Goal: Task Accomplishment & Management: Manage account settings

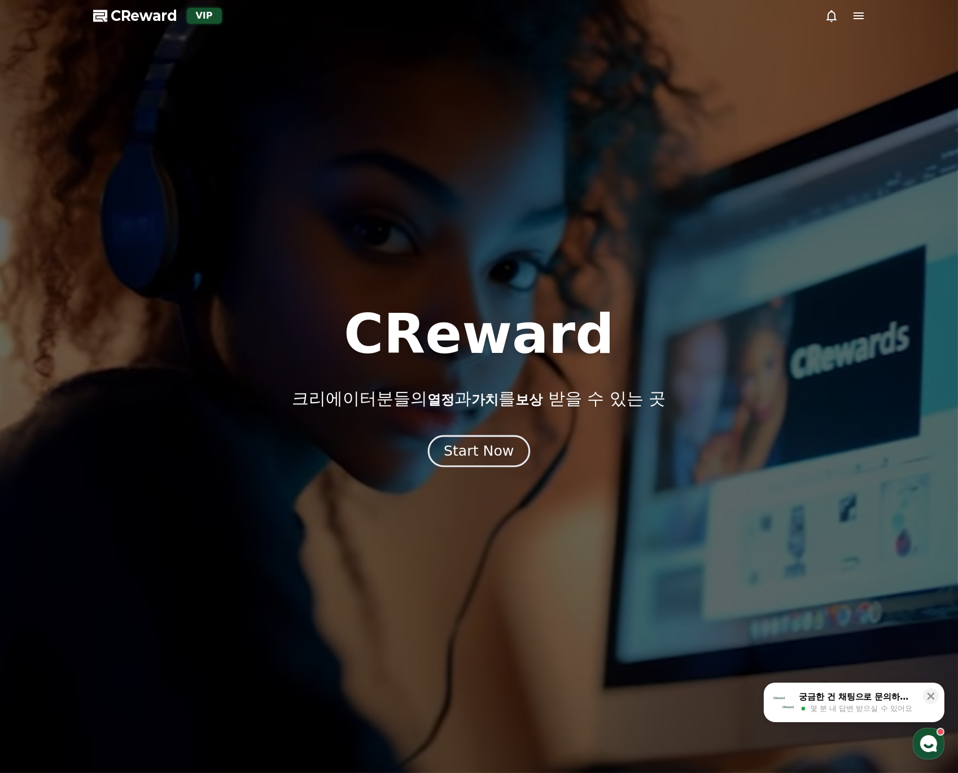
click at [479, 453] on div "Start Now" at bounding box center [479, 450] width 70 height 19
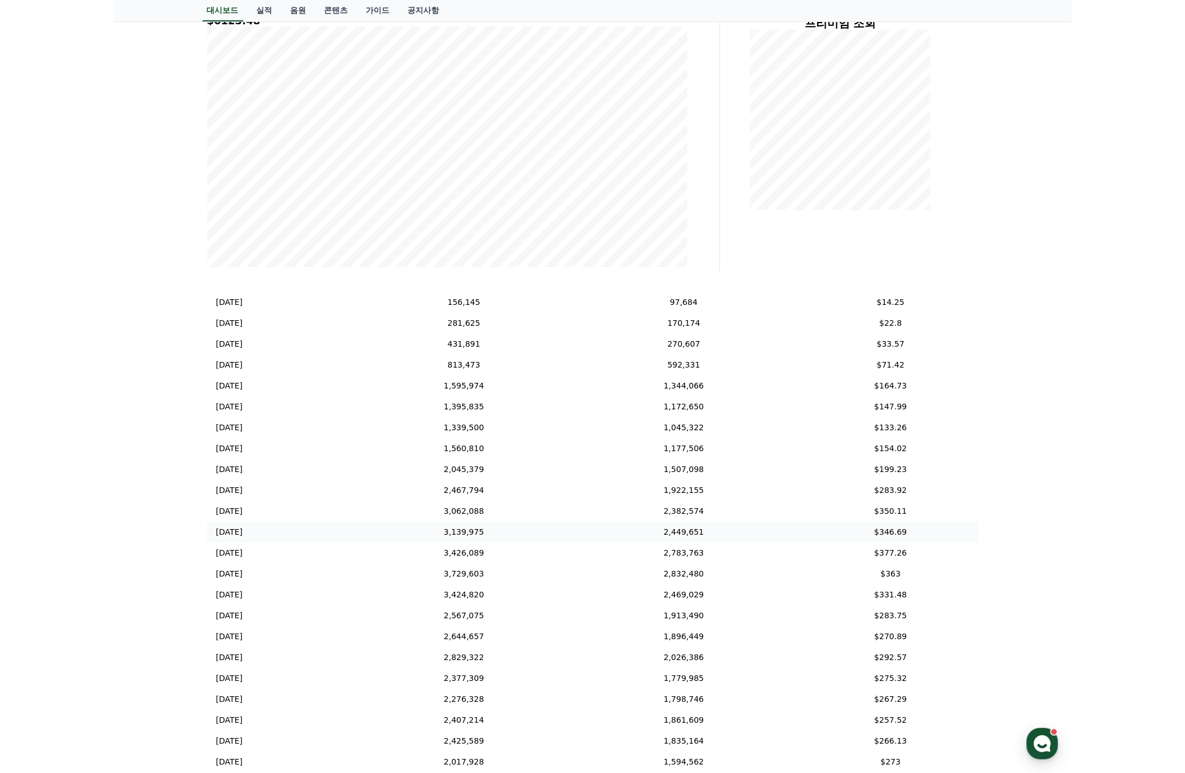
scroll to position [90, 0]
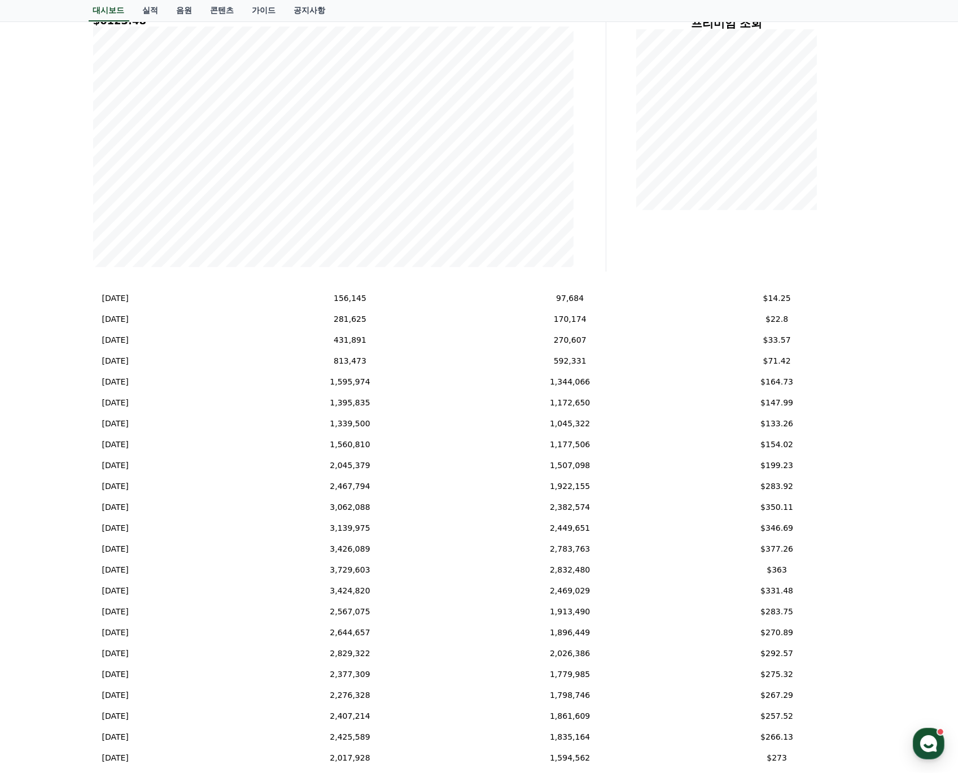
click at [914, 576] on div "**********" at bounding box center [479, 355] width 958 height 912
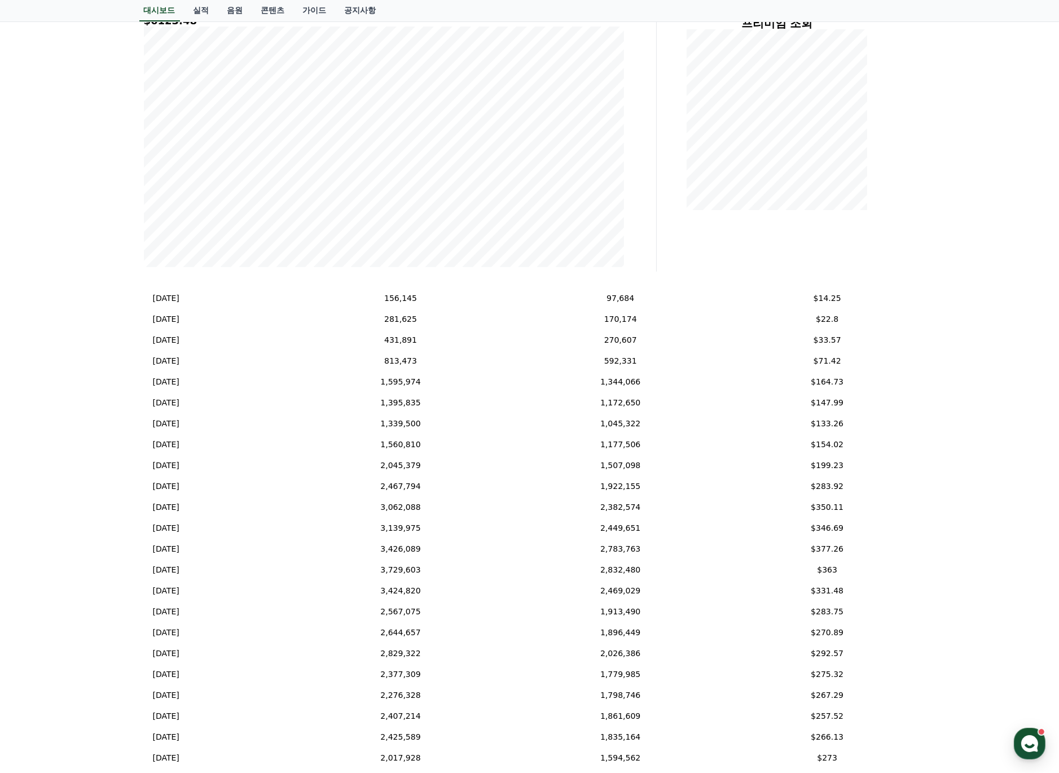
click at [957, 589] on div "**********" at bounding box center [529, 355] width 1059 height 912
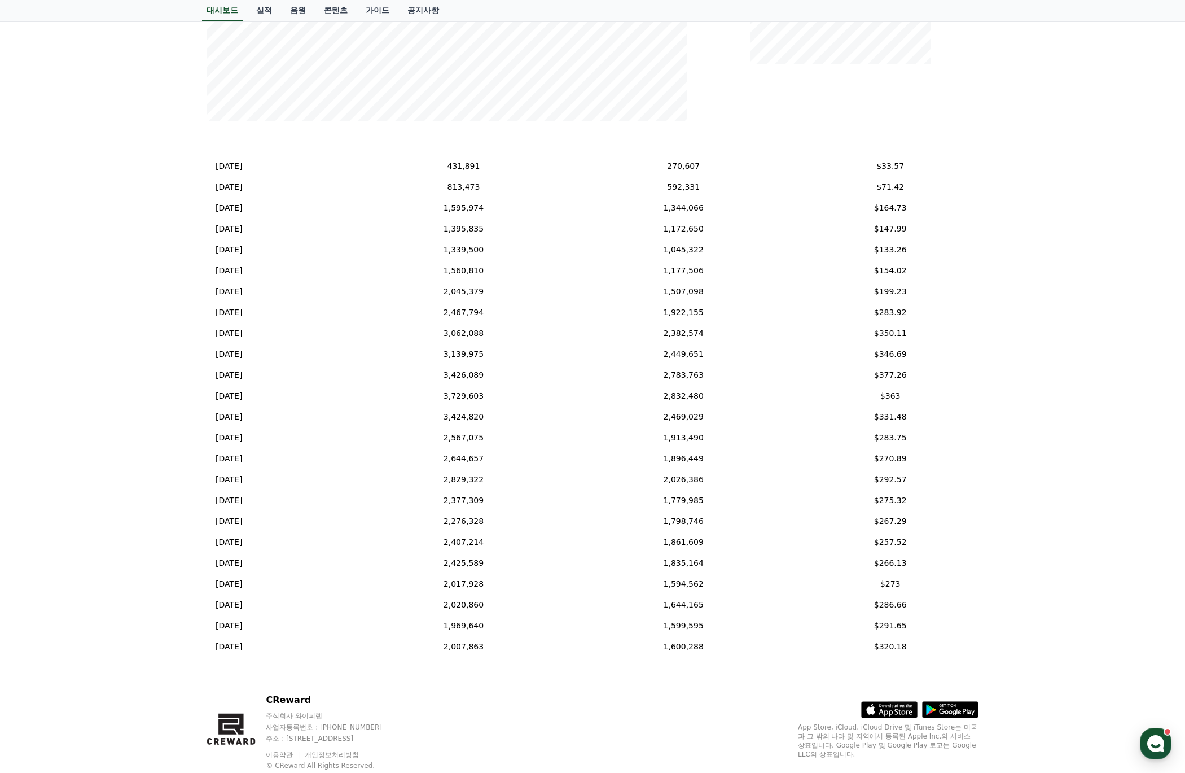
scroll to position [357, 0]
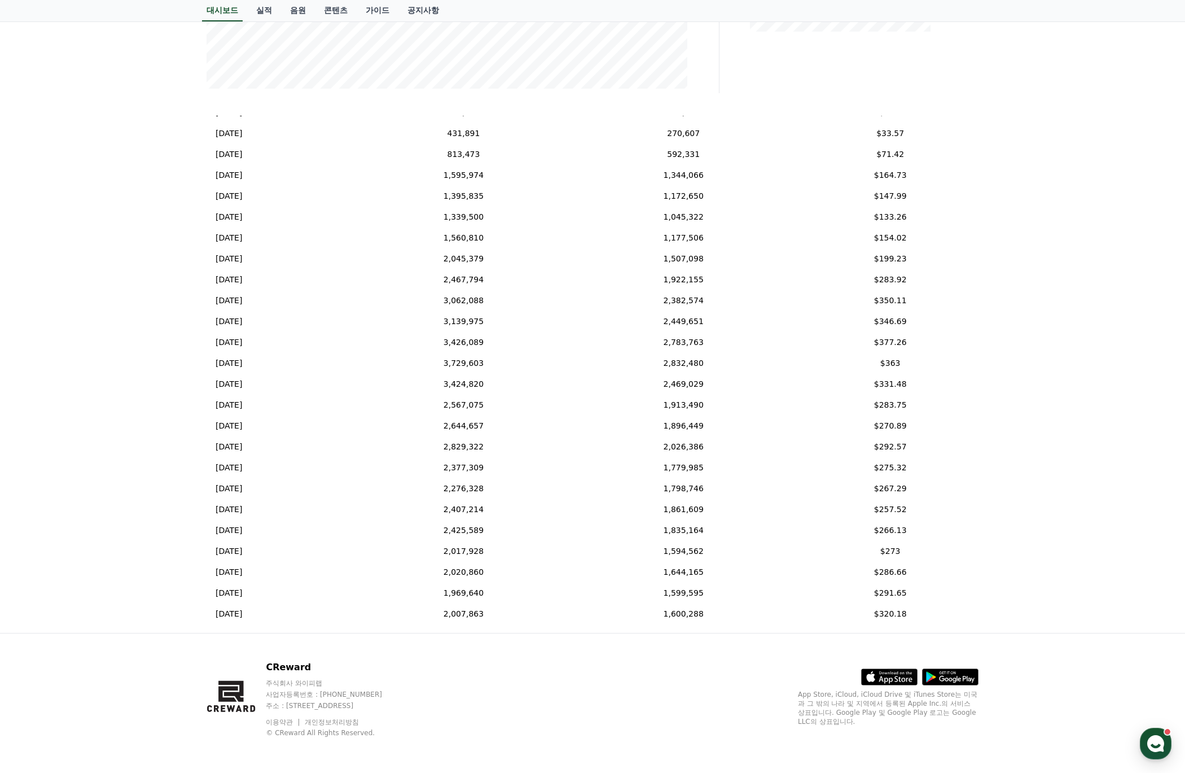
drag, startPoint x: 468, startPoint y: 708, endPoint x: 267, endPoint y: 670, distance: 205.0
click at [267, 670] on div "CReward 주식회사 와이피랩 사업자등록번호 : [PHONE_NUMBER] 주소 : [STREET_ADDRESS] 이용약관 개인정보처리방침 …" at bounding box center [593, 703] width 790 height 140
click at [268, 669] on div "CReward 주식회사 와이피랩 사업자등록번호 : [PHONE_NUMBER] 주소 : [STREET_ADDRESS] 이용약관 개인정보처리방침 …" at bounding box center [306, 698] width 198 height 77
drag, startPoint x: 269, startPoint y: 665, endPoint x: 465, endPoint y: 705, distance: 199.8
click at [404, 705] on div "CReward 주식회사 와이피랩 사업자등록번호 : [PHONE_NUMBER] 주소 : [STREET_ADDRESS] 이용약관 개인정보처리방침 …" at bounding box center [306, 698] width 198 height 77
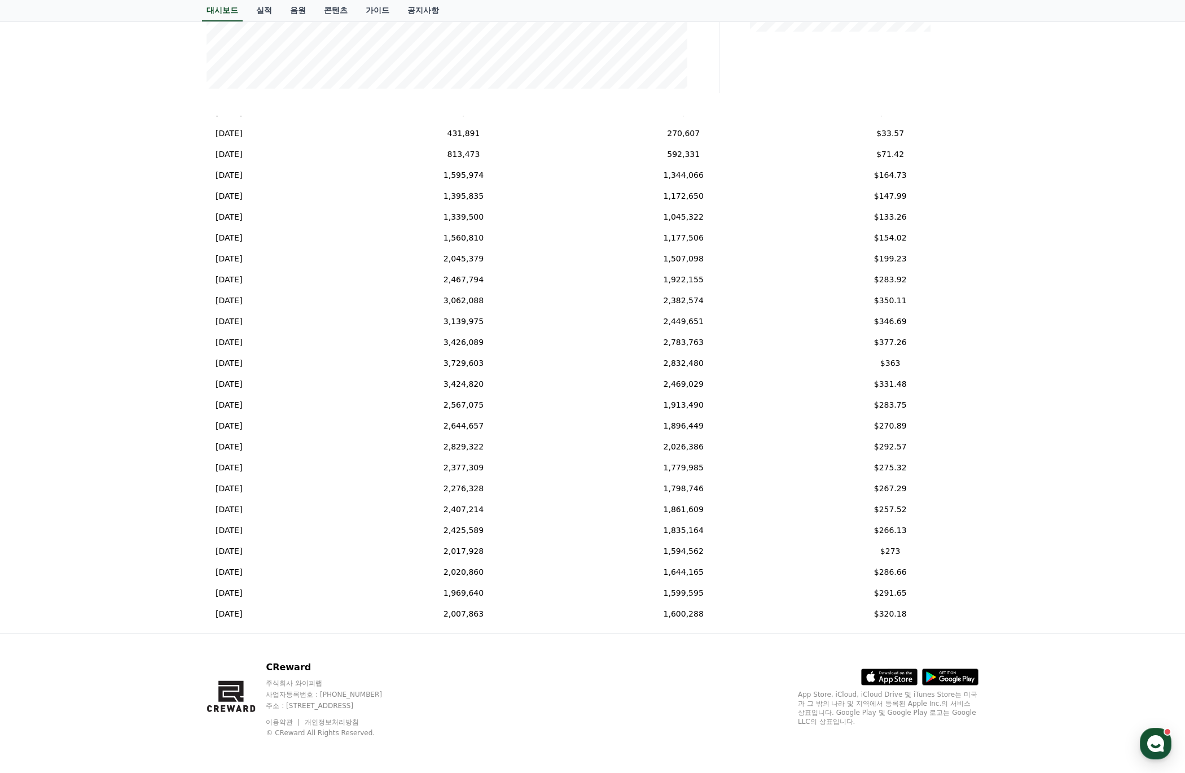
click at [404, 705] on p "주소 : [STREET_ADDRESS]" at bounding box center [335, 705] width 138 height 9
drag, startPoint x: 462, startPoint y: 704, endPoint x: 268, endPoint y: 664, distance: 197.7
click at [268, 664] on div "CReward 주식회사 와이피랩 사업자등록번호 : [PHONE_NUMBER] 주소 : [STREET_ADDRESS] 이용약관 개인정보처리방침 …" at bounding box center [306, 698] width 198 height 77
drag, startPoint x: 268, startPoint y: 664, endPoint x: 473, endPoint y: 706, distance: 209.2
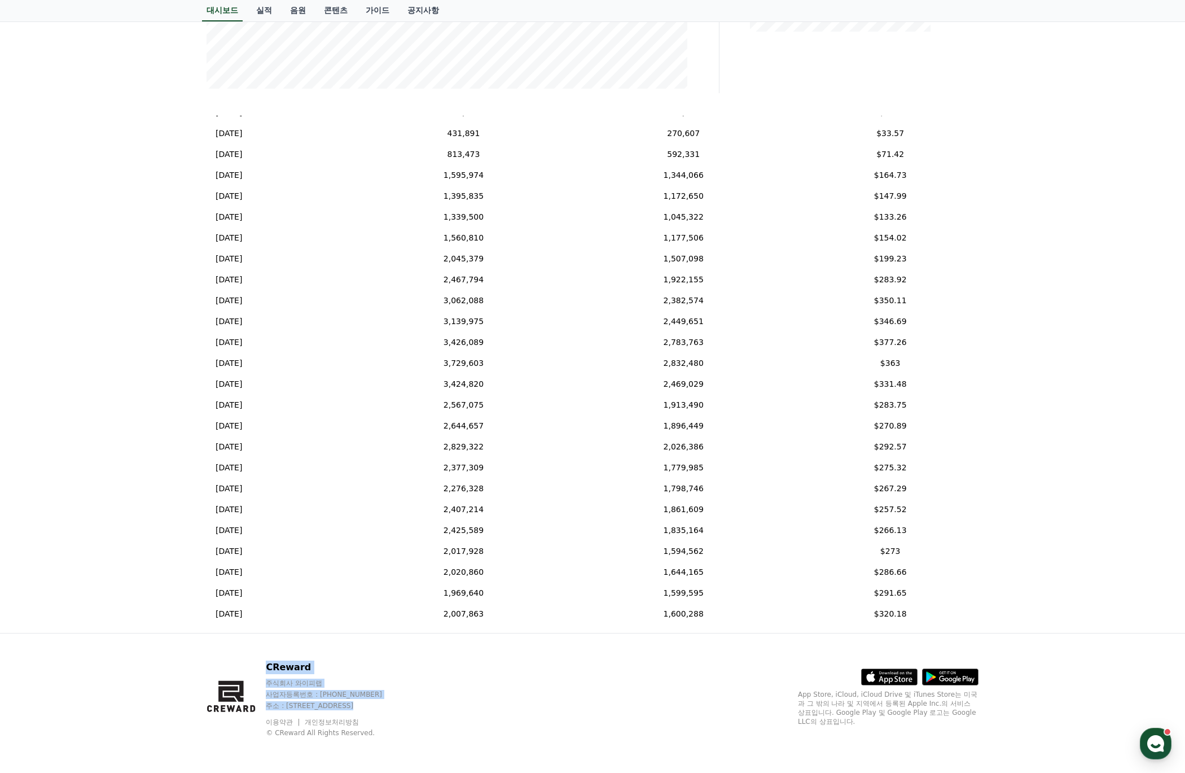
click at [473, 706] on div "CReward 주식회사 와이피랩 사업자등록번호 : [PHONE_NUMBER] 주소 : [STREET_ADDRESS] 이용약관 개인정보처리방침 …" at bounding box center [593, 703] width 790 height 140
drag, startPoint x: 457, startPoint y: 703, endPoint x: 270, endPoint y: 670, distance: 190.2
click at [270, 670] on div "CReward 주식회사 와이피랩 사업자등록번호 : [PHONE_NUMBER] 주소 : [STREET_ADDRESS] 이용약관 개인정보처리방침 …" at bounding box center [335, 698] width 138 height 77
click at [271, 666] on p "CReward" at bounding box center [335, 667] width 138 height 14
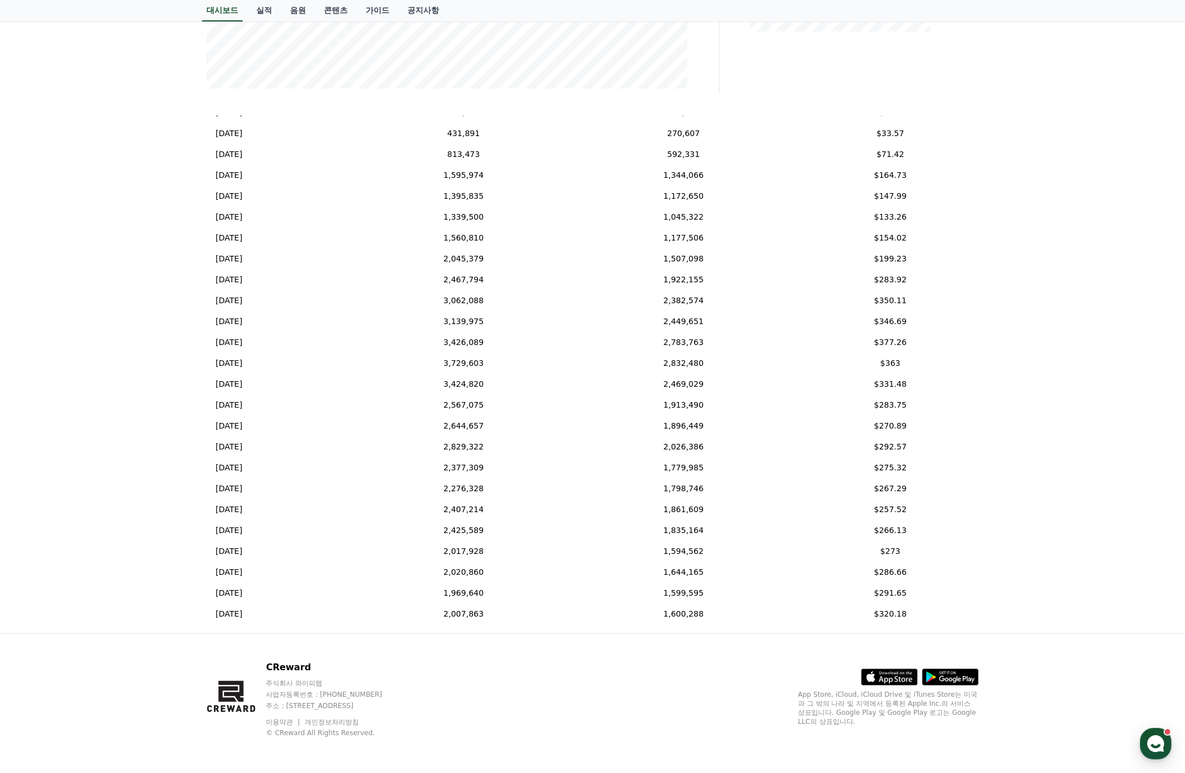
drag, startPoint x: 270, startPoint y: 666, endPoint x: 454, endPoint y: 705, distance: 188.1
click at [404, 705] on div "CReward 주식회사 와이피랩 사업자등록번호 : [PHONE_NUMBER] 주소 : [STREET_ADDRESS] 이용약관 개인정보처리방침 …" at bounding box center [335, 698] width 138 height 77
click at [404, 705] on p "주소 : [STREET_ADDRESS]" at bounding box center [335, 705] width 138 height 9
drag, startPoint x: 450, startPoint y: 704, endPoint x: 270, endPoint y: 672, distance: 182.9
click at [270, 672] on div "CReward 주식회사 와이피랩 사업자등록번호 : [PHONE_NUMBER] 주소 : [STREET_ADDRESS] 이용약관 개인정보처리방침 …" at bounding box center [335, 698] width 138 height 77
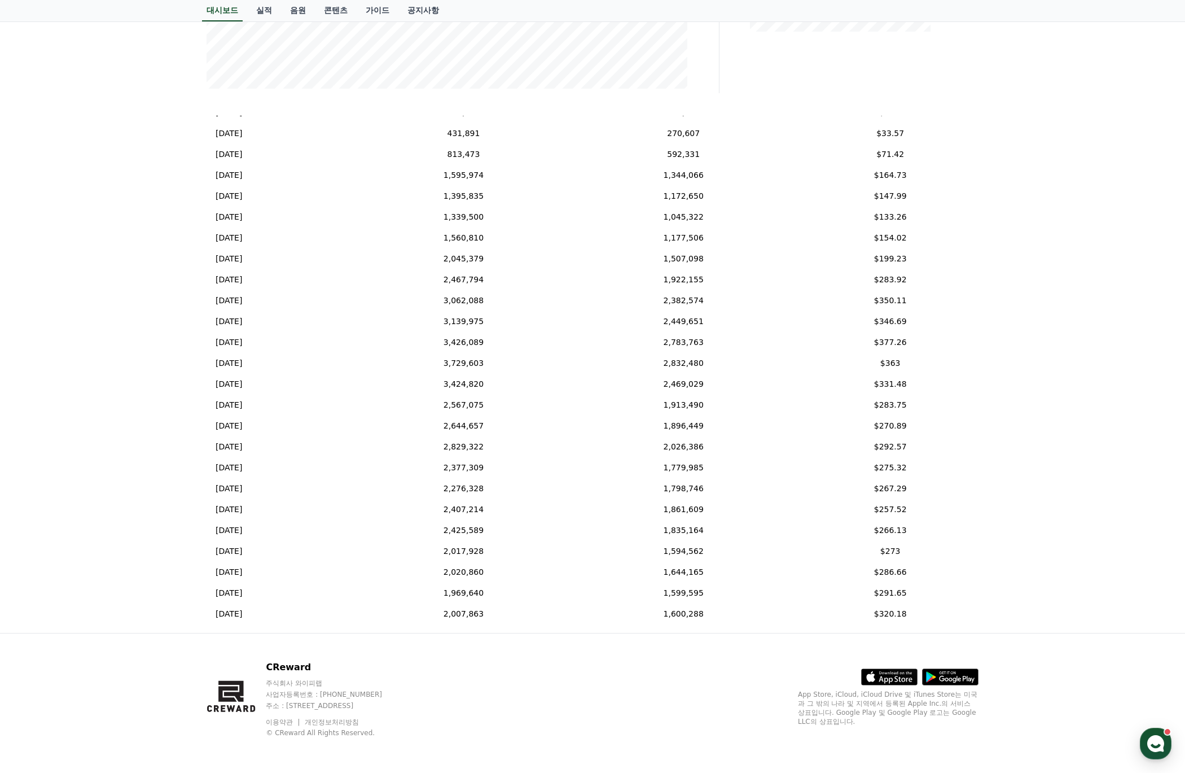
click at [270, 672] on p "CReward" at bounding box center [335, 667] width 138 height 14
drag, startPoint x: 271, startPoint y: 666, endPoint x: 457, endPoint y: 700, distance: 188.3
click at [404, 700] on div "CReward 주식회사 와이피랩 사업자등록번호 : [PHONE_NUMBER] 주소 : [STREET_ADDRESS] 이용약관 개인정보처리방침 …" at bounding box center [335, 698] width 138 height 77
click at [404, 701] on p "주소 : [STREET_ADDRESS]" at bounding box center [335, 705] width 138 height 9
drag, startPoint x: 457, startPoint y: 700, endPoint x: 270, endPoint y: 668, distance: 189.6
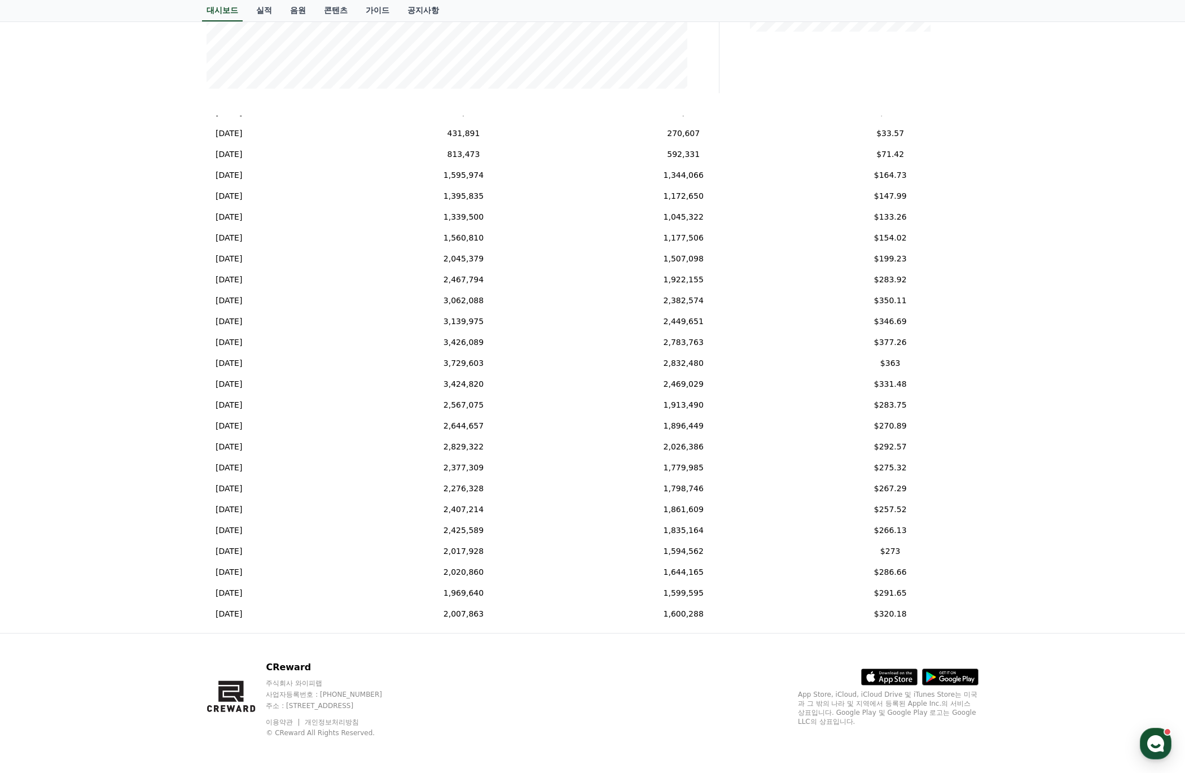
click at [270, 668] on div "CReward 주식회사 와이피랩 사업자등록번호 : [PHONE_NUMBER] 주소 : [STREET_ADDRESS] 이용약관 개인정보처리방침 …" at bounding box center [335, 698] width 138 height 77
drag, startPoint x: 322, startPoint y: 678, endPoint x: 335, endPoint y: 681, distance: 14.0
click at [322, 678] on p "주식회사 와이피랩" at bounding box center [335, 682] width 138 height 9
click at [404, 694] on p "사업자등록번호 : [PHONE_NUMBER]" at bounding box center [335, 694] width 138 height 9
click at [474, 700] on div "CReward 주식회사 와이피랩 사업자등록번호 : [PHONE_NUMBER] 주소 : [STREET_ADDRESS] 이용약관 개인정보처리방침 …" at bounding box center [593, 703] width 790 height 140
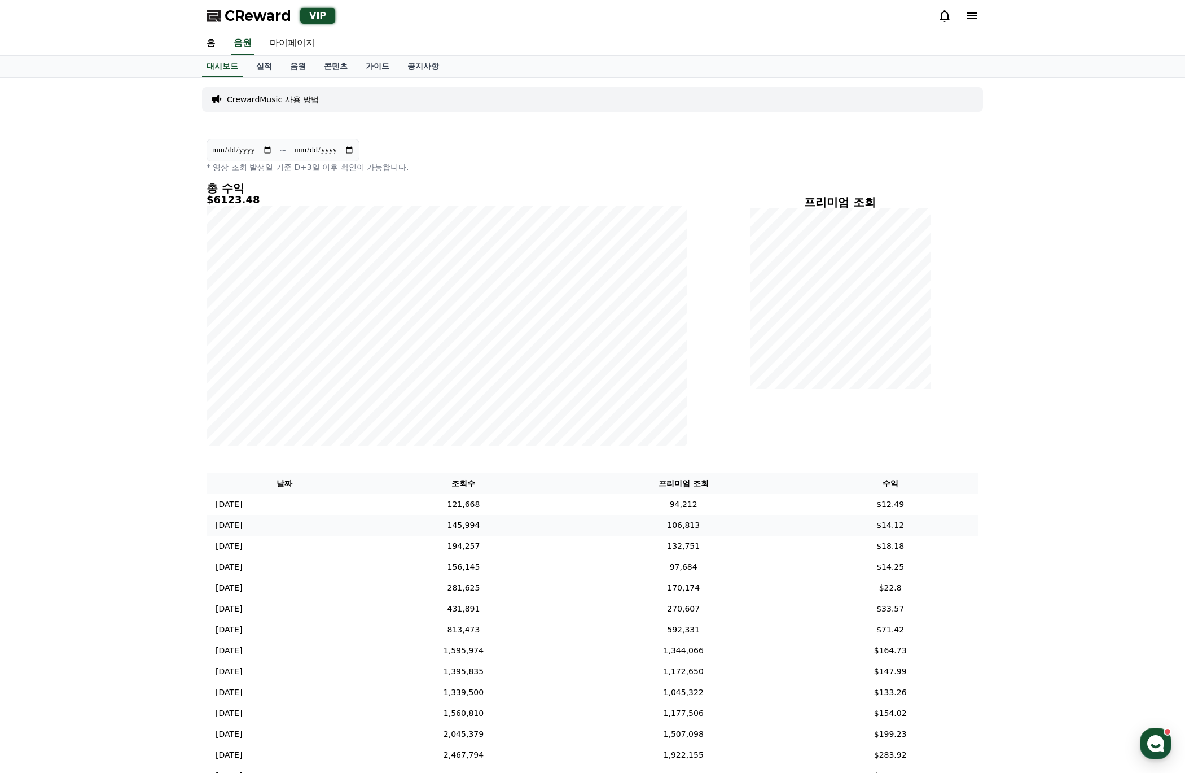
scroll to position [0, 0]
drag, startPoint x: 734, startPoint y: 502, endPoint x: 201, endPoint y: 481, distance: 533.2
click at [201, 481] on div "**********" at bounding box center [593, 534] width 790 height 912
click at [266, 483] on th "날짜" at bounding box center [285, 483] width 156 height 21
drag, startPoint x: 284, startPoint y: 481, endPoint x: 922, endPoint y: 503, distance: 638.1
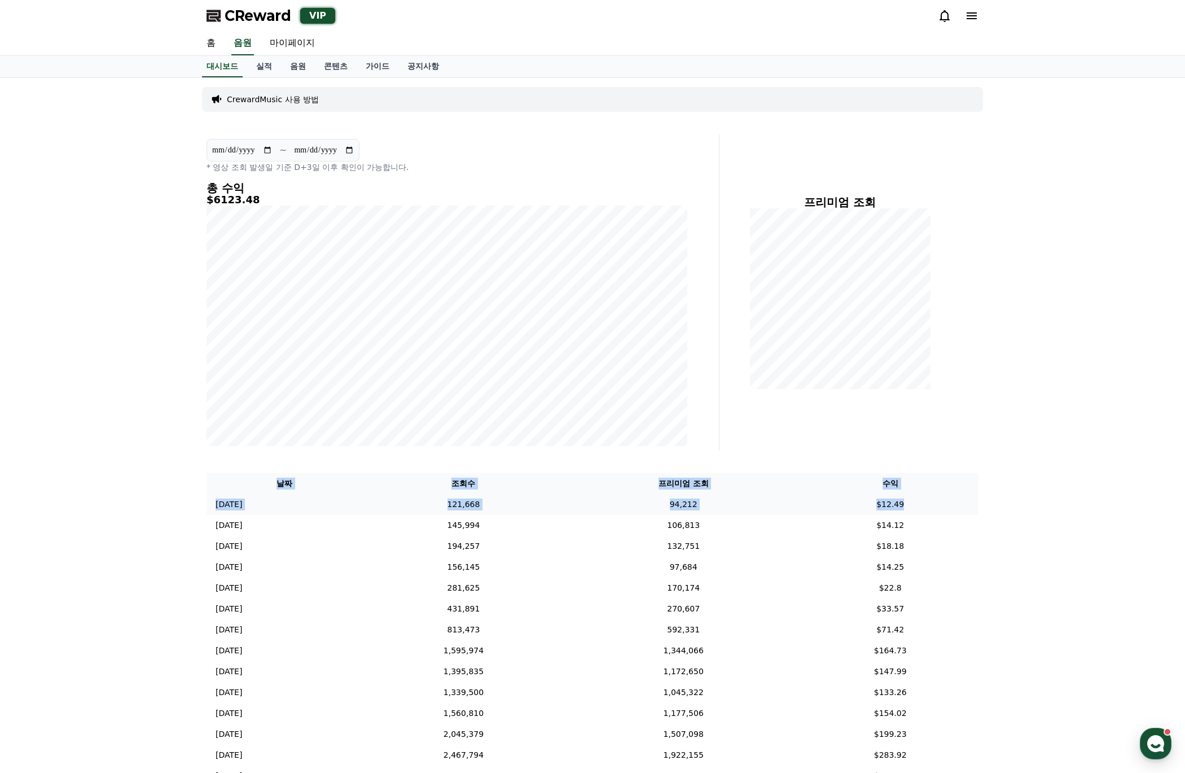
click at [922, 503] on table "날짜 조회수 프리미엄 조회 수익 [DATE] 10/13 121,668 94,212 $12.49 [DATE] 10/12 145,994 106,8…" at bounding box center [593, 786] width 772 height 626
click at [885, 482] on th "수익" at bounding box center [890, 483] width 177 height 21
drag, startPoint x: 284, startPoint y: 482, endPoint x: 922, endPoint y: 497, distance: 638.5
click at [922, 497] on table "날짜 조회수 프리미엄 조회 수익 [DATE] 10/13 121,668 94,212 $12.49 [DATE] 10/12 145,994 106,8…" at bounding box center [593, 786] width 772 height 626
click at [297, 482] on th "날짜" at bounding box center [285, 483] width 156 height 21
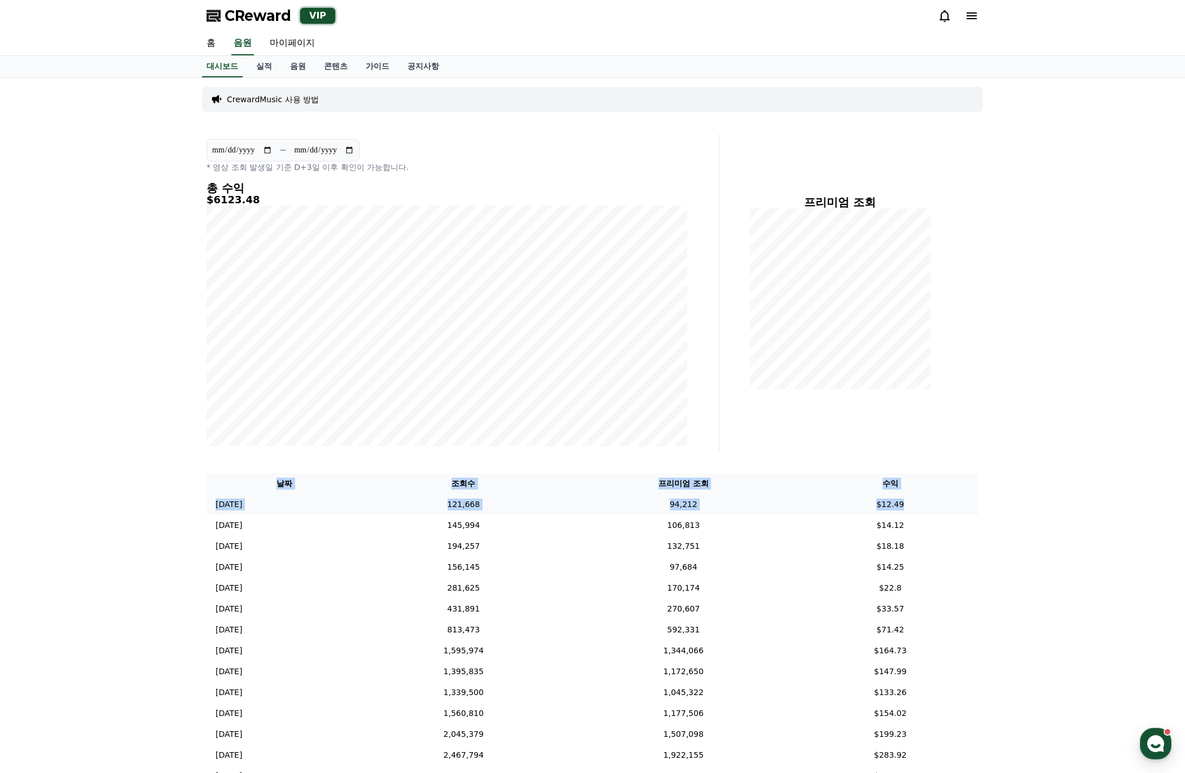
drag, startPoint x: 299, startPoint y: 481, endPoint x: 911, endPoint y: 498, distance: 613.1
click at [911, 498] on table "날짜 조회수 프리미엄 조회 수익 [DATE] 10/13 121,668 94,212 $12.49 [DATE] 10/12 145,994 106,8…" at bounding box center [593, 786] width 772 height 626
click at [286, 484] on th "날짜" at bounding box center [285, 483] width 156 height 21
drag, startPoint x: 287, startPoint y: 483, endPoint x: 938, endPoint y: 500, distance: 651.5
click at [938, 500] on table "날짜 조회수 프리미엄 조회 수익 [DATE] 10/13 121,668 94,212 $12.49 [DATE] 10/12 145,994 106,8…" at bounding box center [593, 786] width 772 height 626
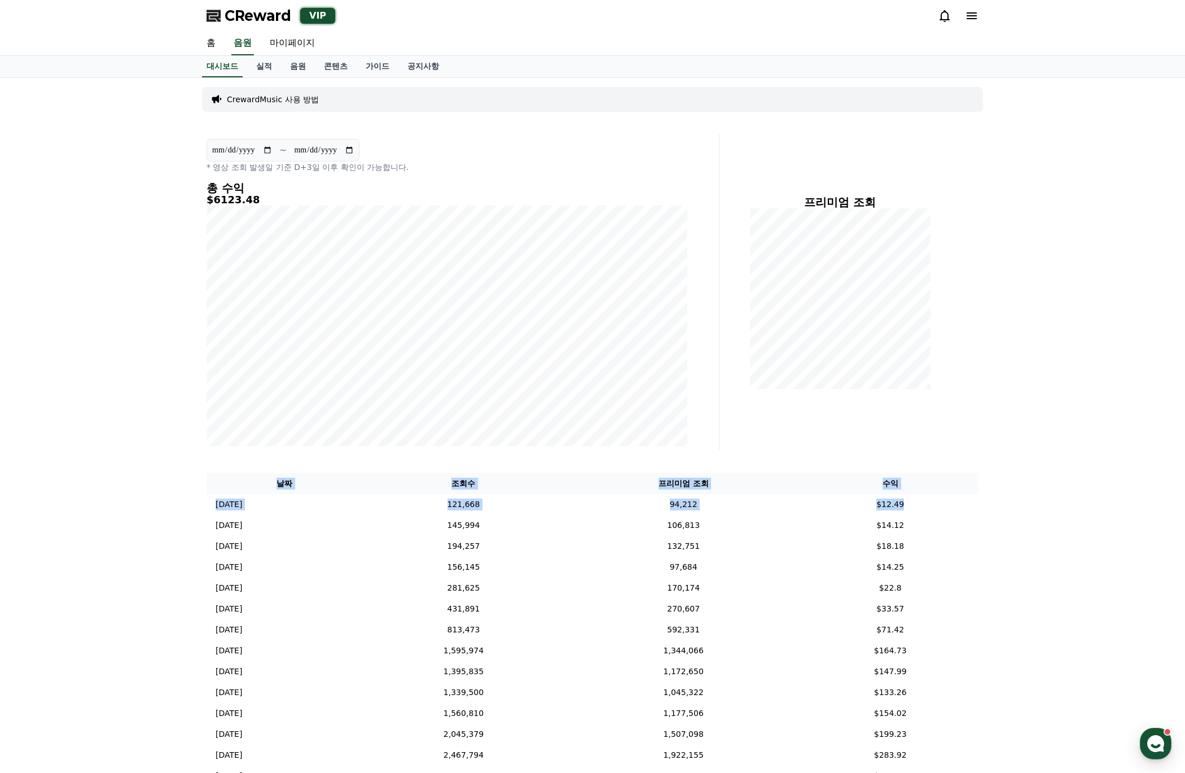
click at [305, 488] on th "날짜" at bounding box center [285, 483] width 156 height 21
drag, startPoint x: 293, startPoint y: 483, endPoint x: 1082, endPoint y: 580, distance: 794.3
click at [957, 580] on div "**********" at bounding box center [592, 534] width 1185 height 912
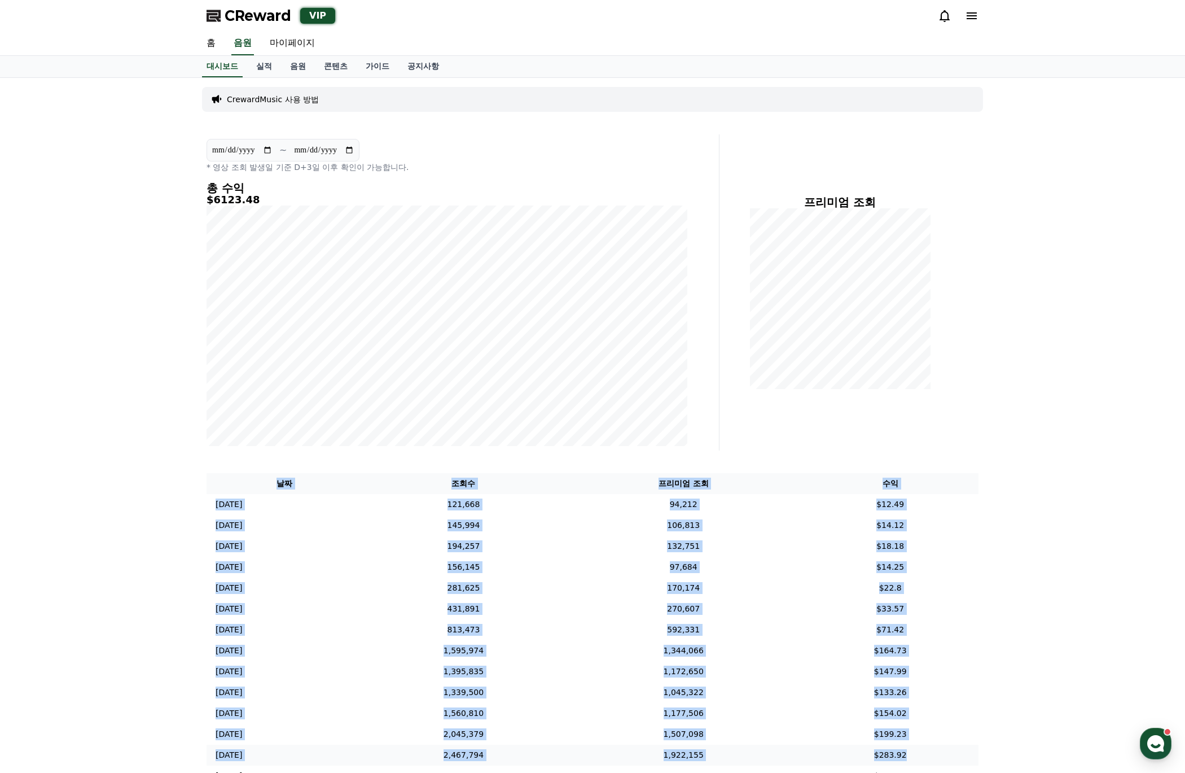
drag, startPoint x: 286, startPoint y: 475, endPoint x: 963, endPoint y: 747, distance: 729.3
click at [957, 746] on table "날짜 조회수 프리미엄 조회 수익 [DATE] 10/13 121,668 94,212 $12.49 [DATE] 10/12 145,994 106,8…" at bounding box center [593, 786] width 772 height 626
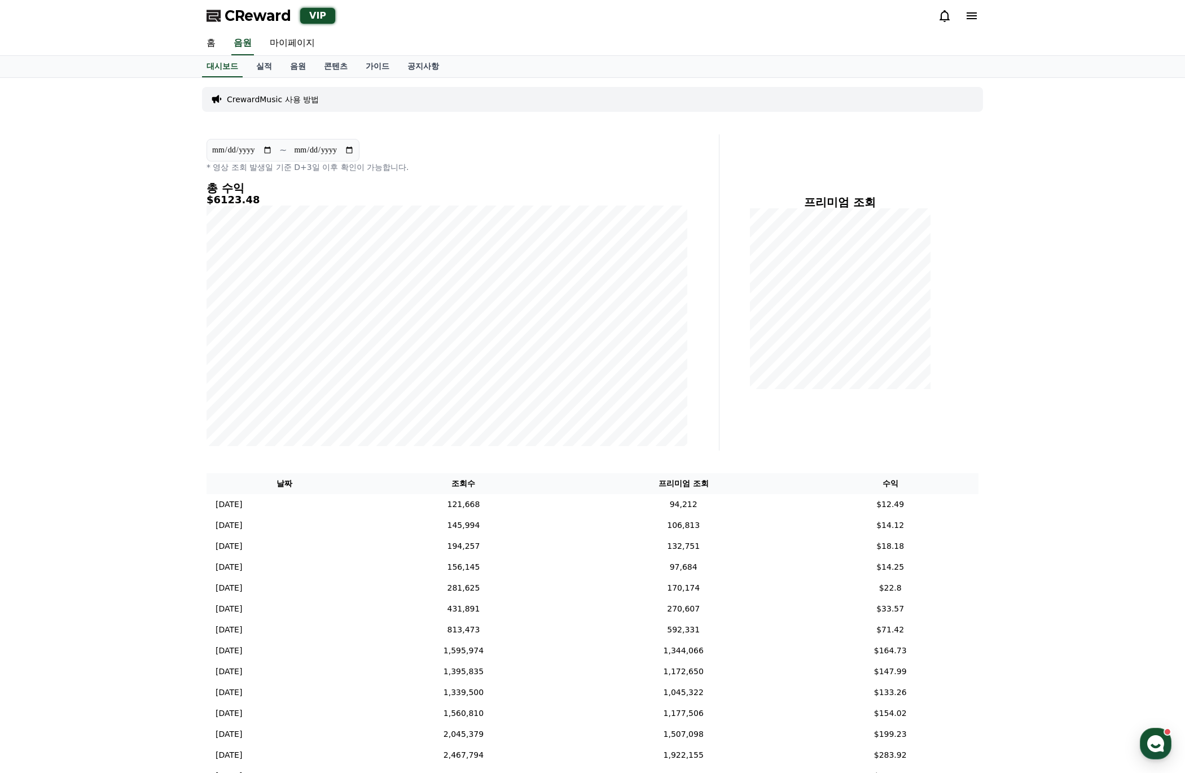
click at [957, 582] on div "**********" at bounding box center [592, 534] width 1185 height 912
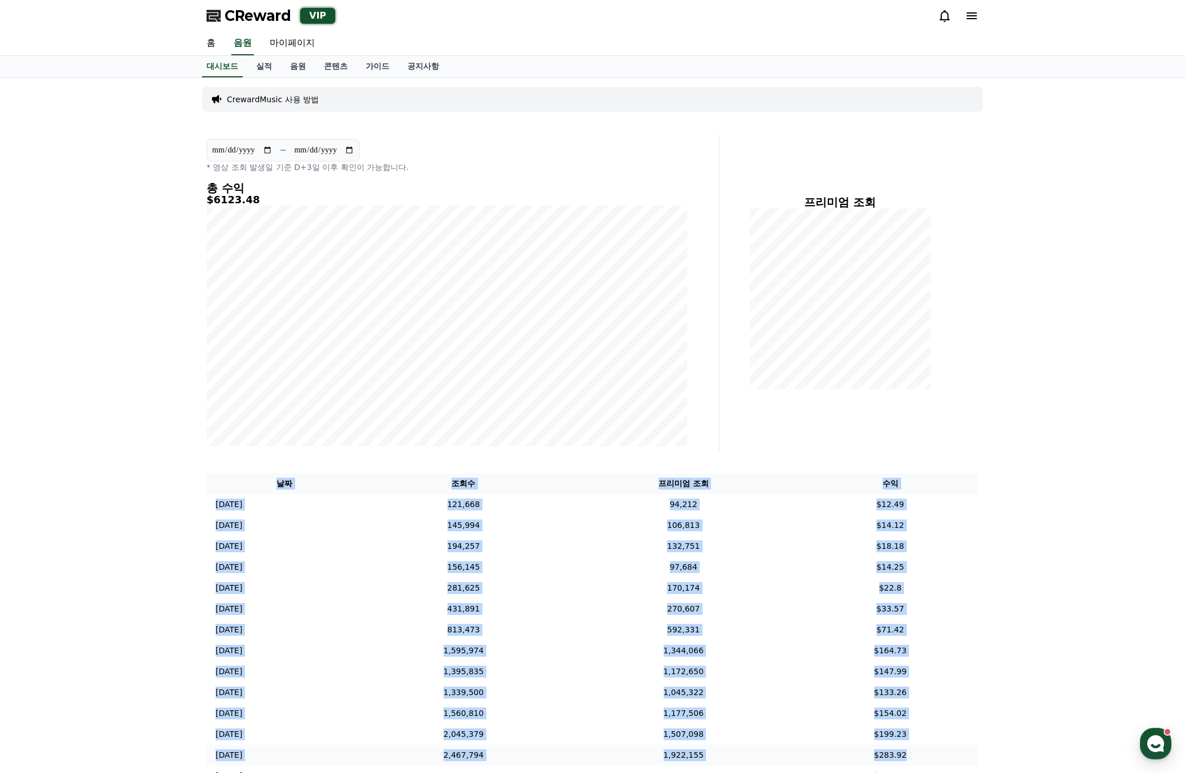
drag, startPoint x: 282, startPoint y: 481, endPoint x: 953, endPoint y: 752, distance: 723.3
click at [953, 752] on table "날짜 조회수 프리미엄 조회 수익 [DATE] 10/13 121,668 94,212 $12.49 [DATE] 10/12 145,994 106,8…" at bounding box center [593, 786] width 772 height 626
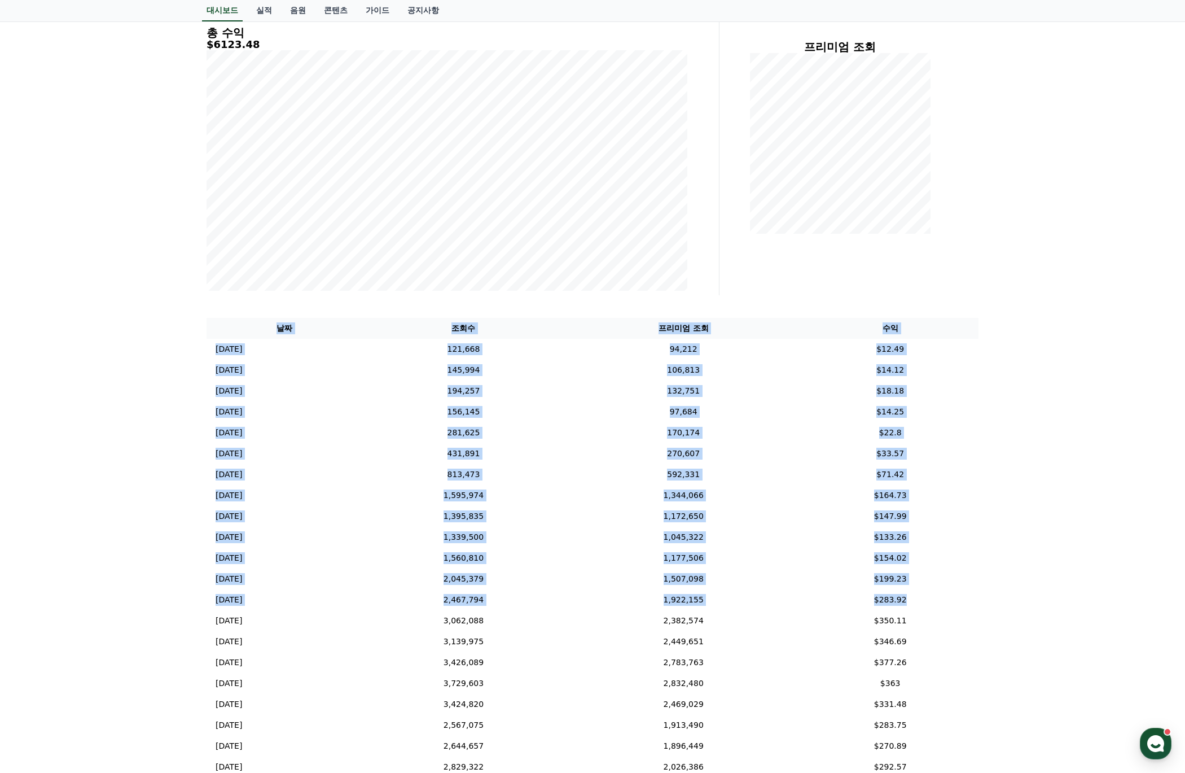
scroll to position [179, 0]
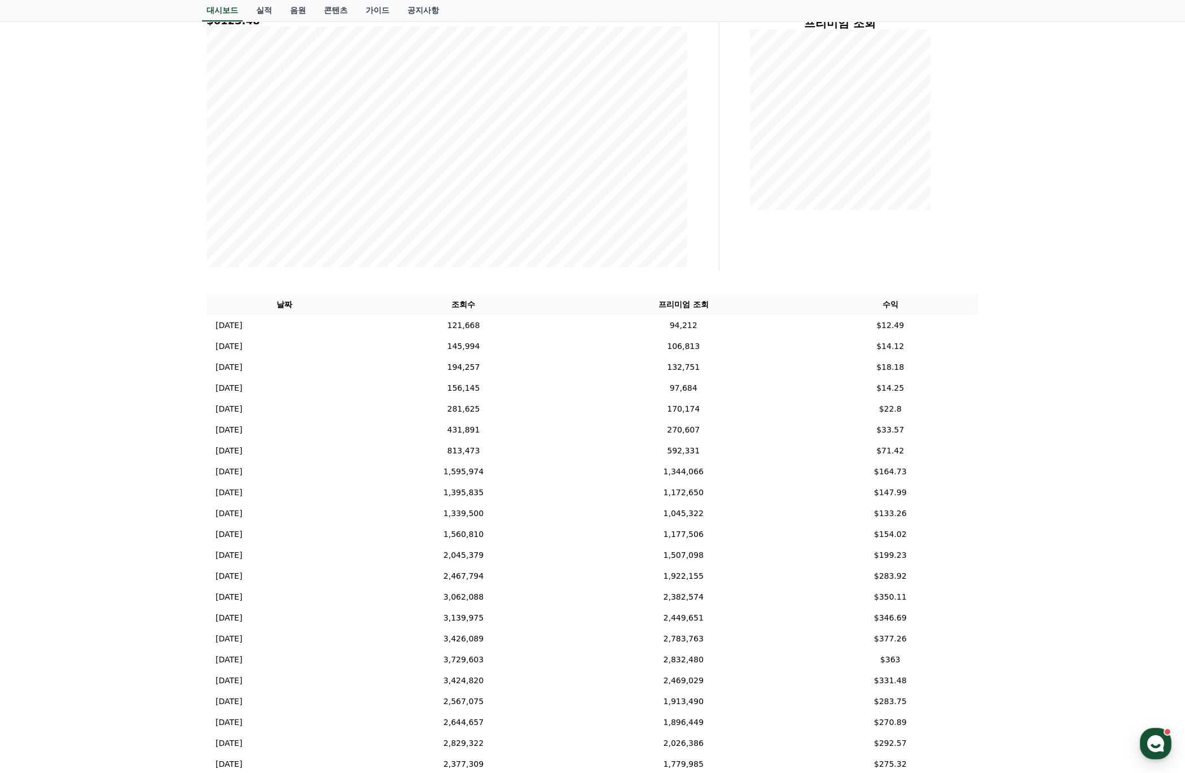
click at [957, 646] on div "**********" at bounding box center [592, 355] width 1185 height 912
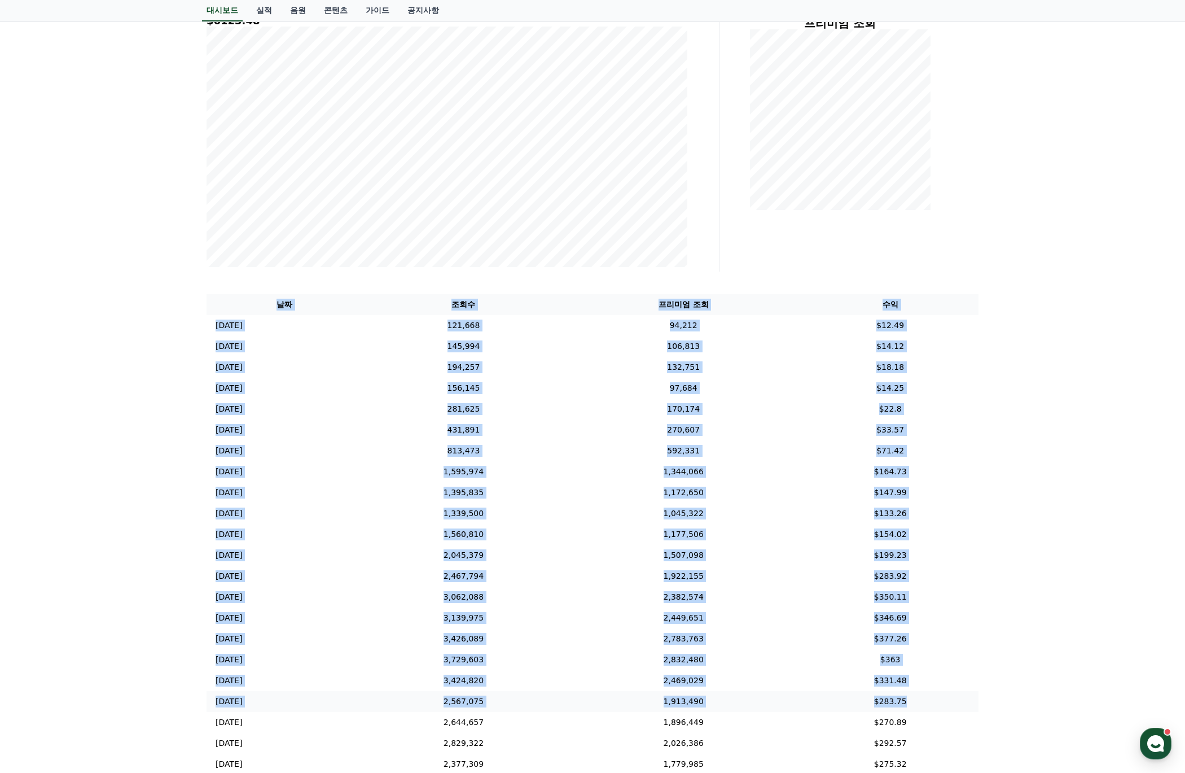
drag, startPoint x: 317, startPoint y: 314, endPoint x: 910, endPoint y: 709, distance: 713.1
click at [910, 709] on table "날짜 조회수 프리미엄 조회 수익 [DATE] 10/13 121,668 94,212 $12.49 [DATE] 10/12 145,994 106,8…" at bounding box center [593, 607] width 772 height 626
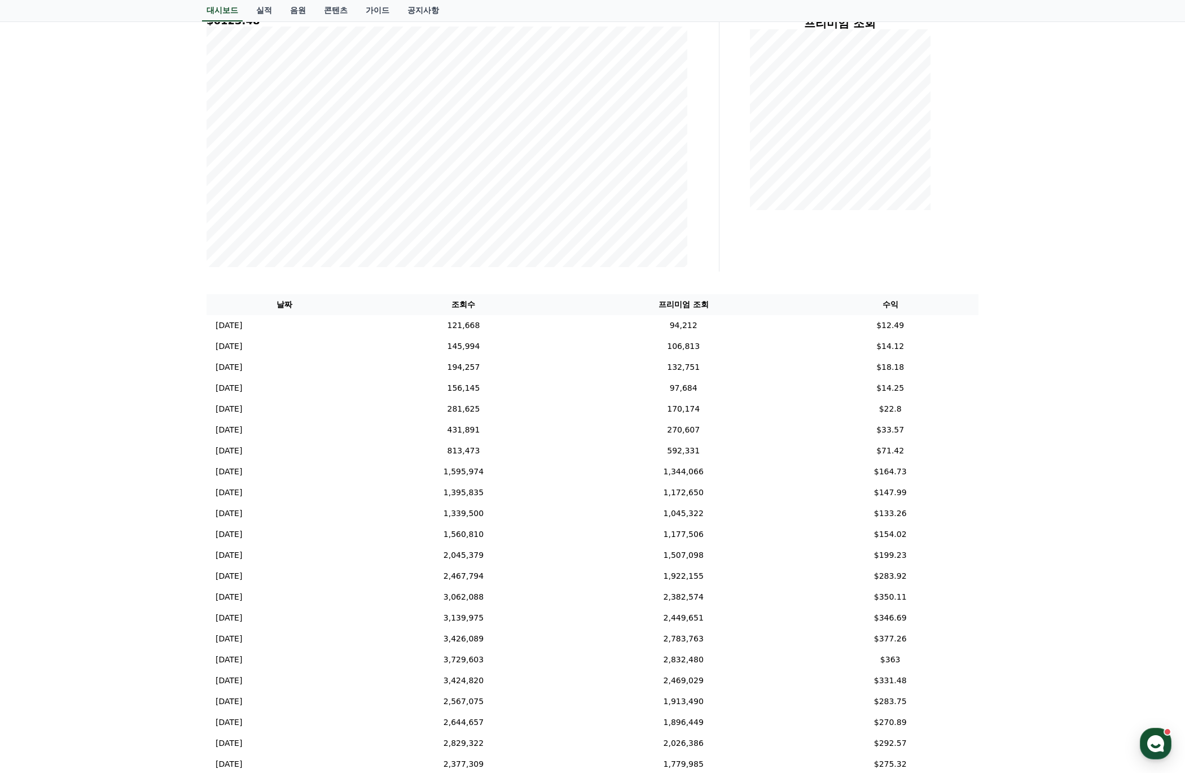
click at [957, 553] on div "**********" at bounding box center [592, 355] width 1185 height 912
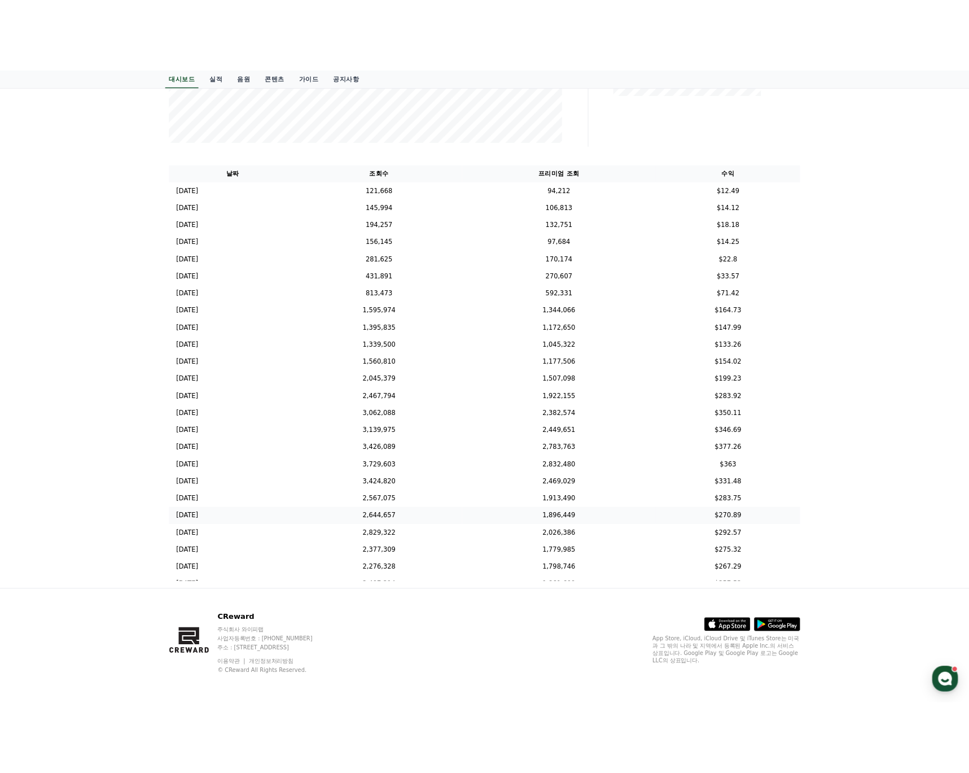
scroll to position [0, 0]
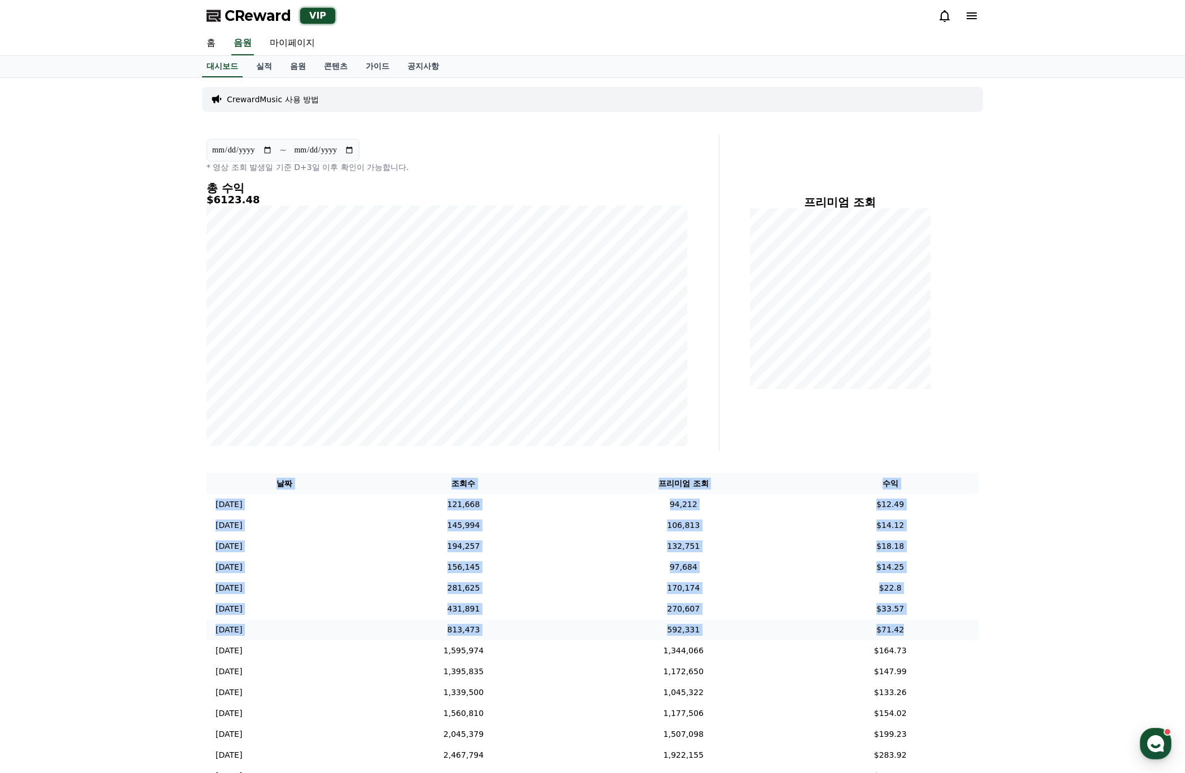
drag, startPoint x: 294, startPoint y: 481, endPoint x: 949, endPoint y: 622, distance: 669.6
click at [949, 622] on table "날짜 조회수 프리미엄 조회 수익 [DATE] 10/13 121,668 94,212 $12.49 [DATE] 10/12 145,994 106,8…" at bounding box center [593, 786] width 772 height 626
click at [294, 480] on th "날짜" at bounding box center [285, 483] width 156 height 21
drag, startPoint x: 292, startPoint y: 480, endPoint x: 931, endPoint y: 570, distance: 645.1
click at [931, 570] on table "날짜 조회수 프리미엄 조회 수익 [DATE] 10/13 121,668 94,212 $12.49 [DATE] 10/12 145,994 106,8…" at bounding box center [593, 786] width 772 height 626
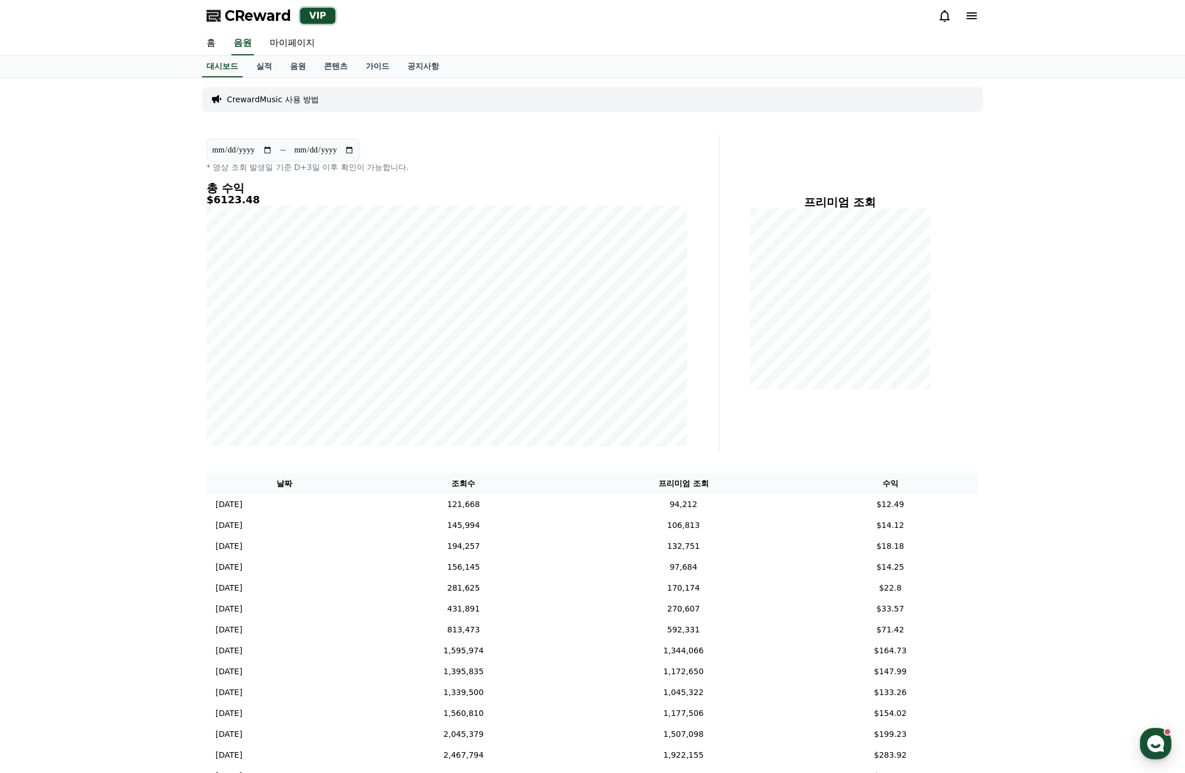
click at [957, 570] on div "**********" at bounding box center [592, 534] width 1185 height 912
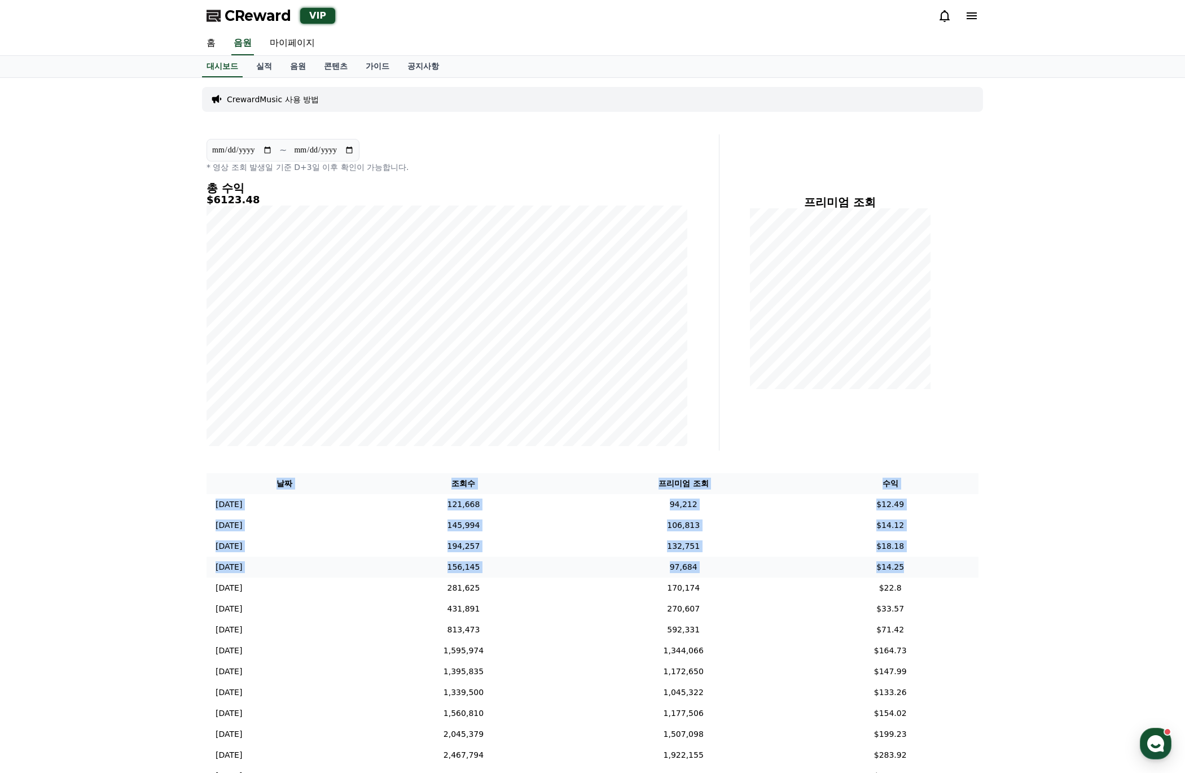
drag, startPoint x: 290, startPoint y: 480, endPoint x: 945, endPoint y: 568, distance: 661.1
click at [945, 568] on table "날짜 조회수 프리미엄 조회 수익 [DATE] 10/13 121,668 94,212 $12.49 [DATE] 10/12 145,994 106,8…" at bounding box center [593, 786] width 772 height 626
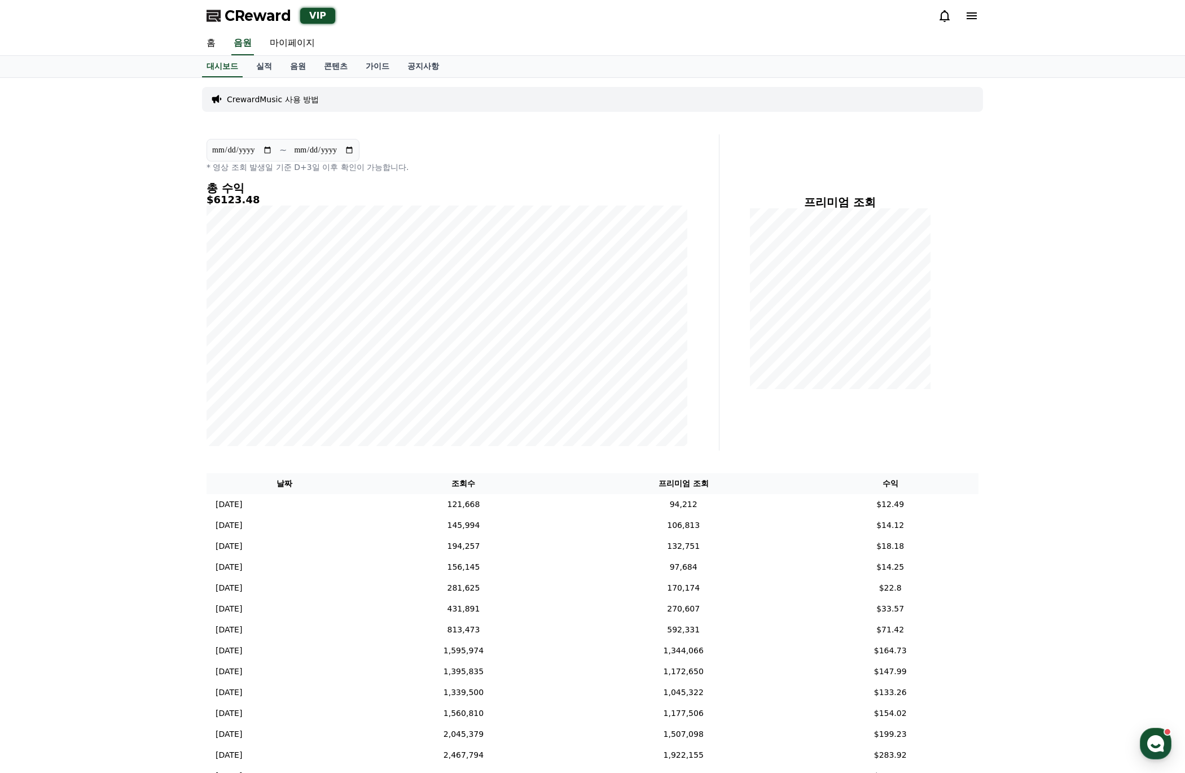
click at [957, 571] on div "**********" at bounding box center [592, 534] width 1185 height 912
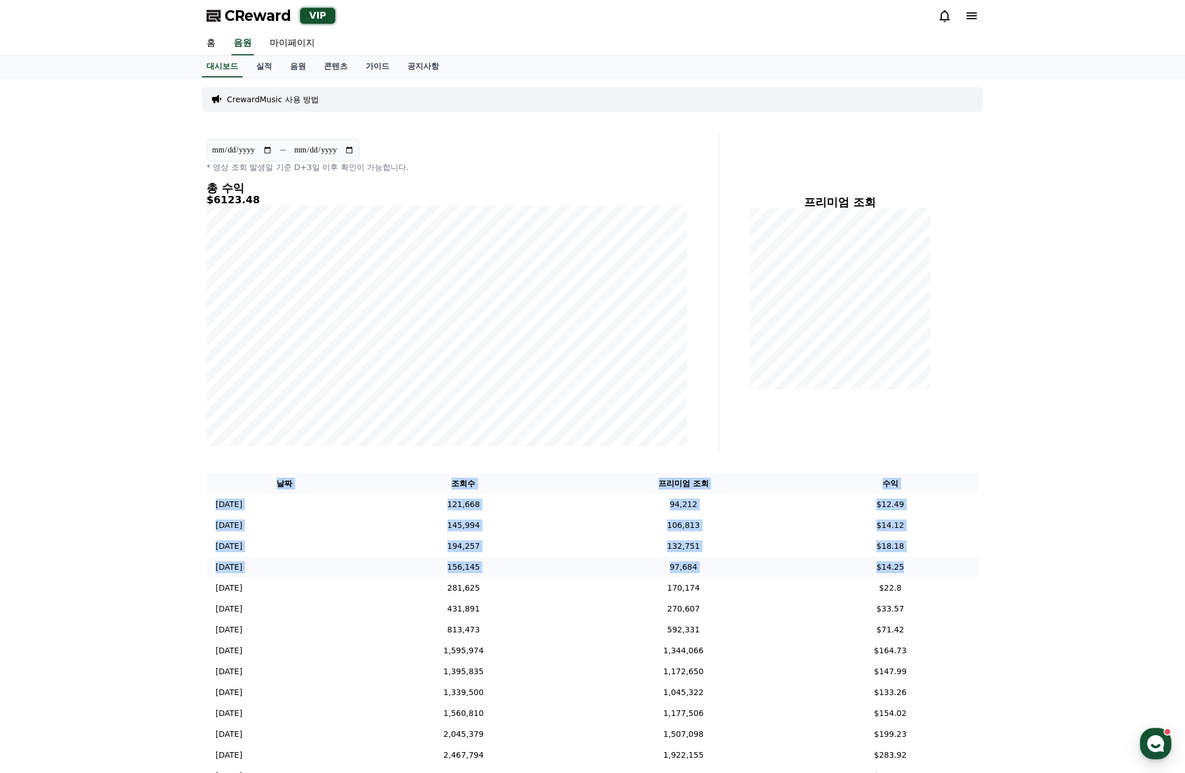
drag, startPoint x: 290, startPoint y: 485, endPoint x: 931, endPoint y: 572, distance: 646.3
click at [931, 572] on table "날짜 조회수 프리미엄 조회 수익 [DATE] 10/13 121,668 94,212 $12.49 [DATE] 10/12 145,994 106,8…" at bounding box center [593, 786] width 772 height 626
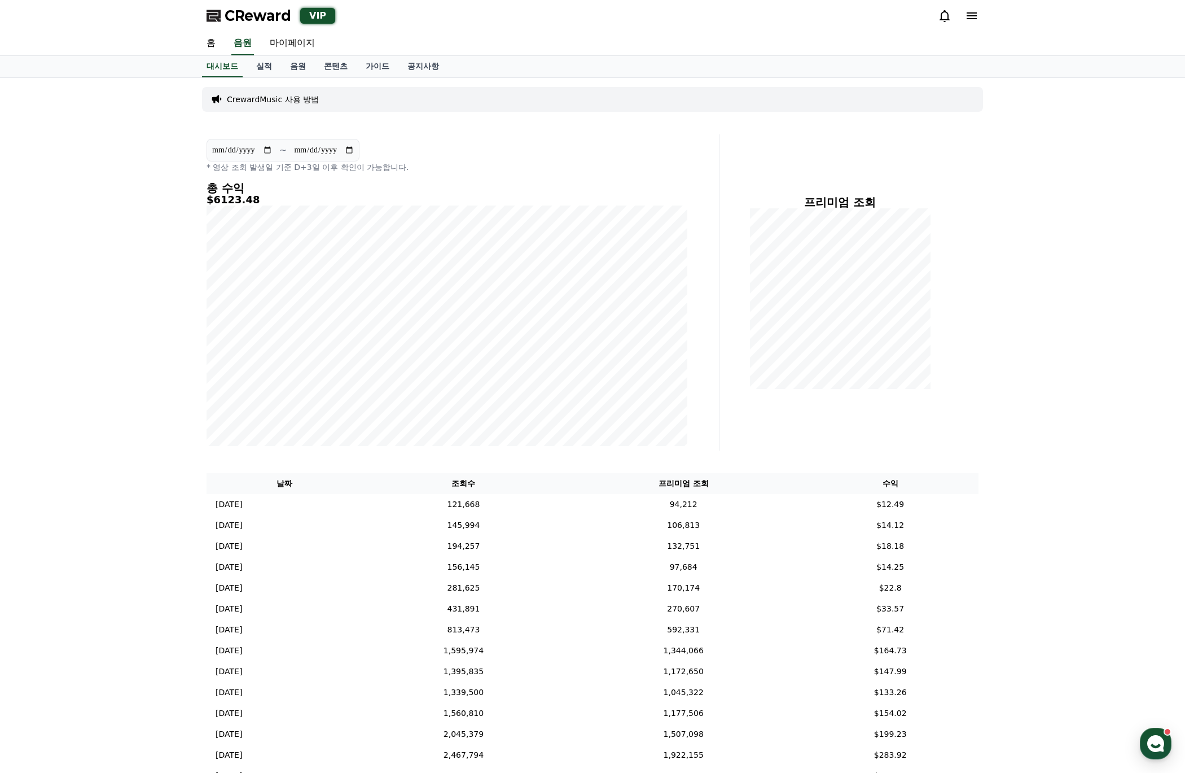
click at [957, 563] on div "**********" at bounding box center [592, 534] width 1185 height 912
drag, startPoint x: 284, startPoint y: 480, endPoint x: 1001, endPoint y: 575, distance: 722.4
click at [957, 574] on div "날짜 조회수 프리미엄 조회 수익 [DATE] 10/13 121,668 94,212 $12.49 [DATE] 10/12 145,994 106,8…" at bounding box center [592, 726] width 781 height 517
click at [957, 575] on div "**********" at bounding box center [592, 534] width 1185 height 912
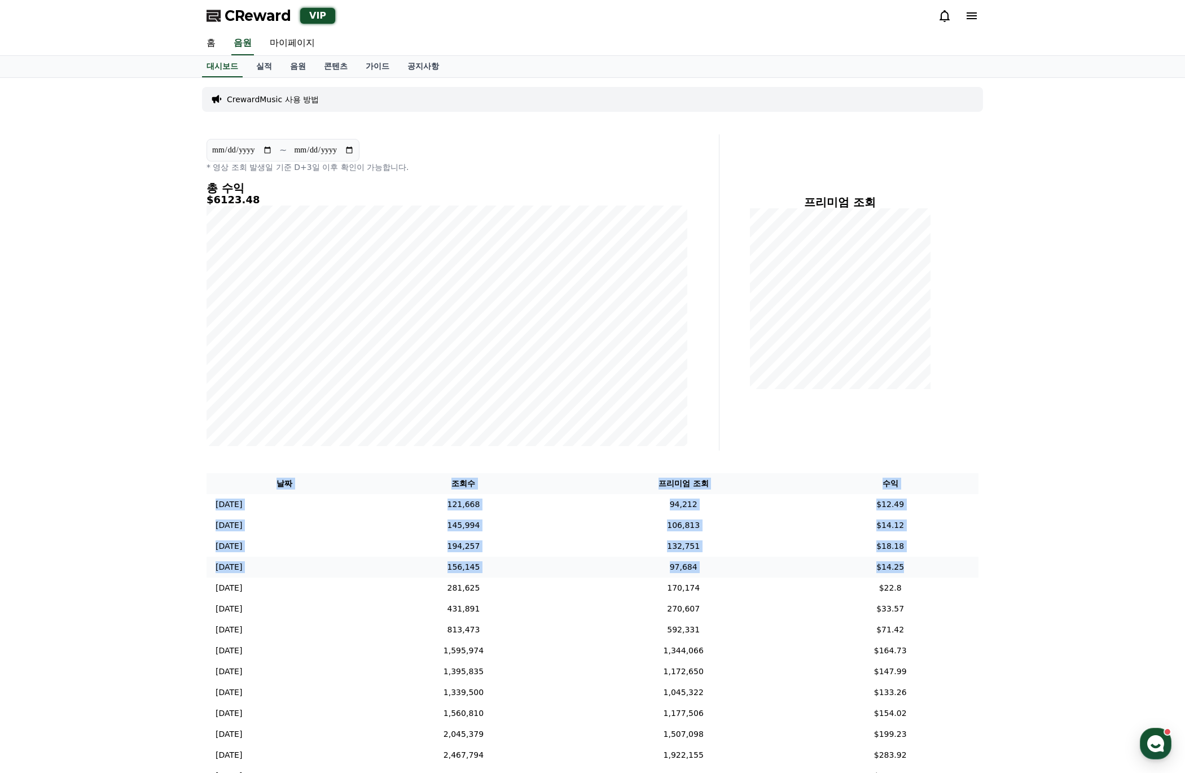
drag, startPoint x: 288, startPoint y: 483, endPoint x: 964, endPoint y: 576, distance: 682.5
click at [957, 576] on table "날짜 조회수 프리미엄 조회 수익 [DATE] 10/13 121,668 94,212 $12.49 [DATE] 10/12 145,994 106,8…" at bounding box center [593, 786] width 772 height 626
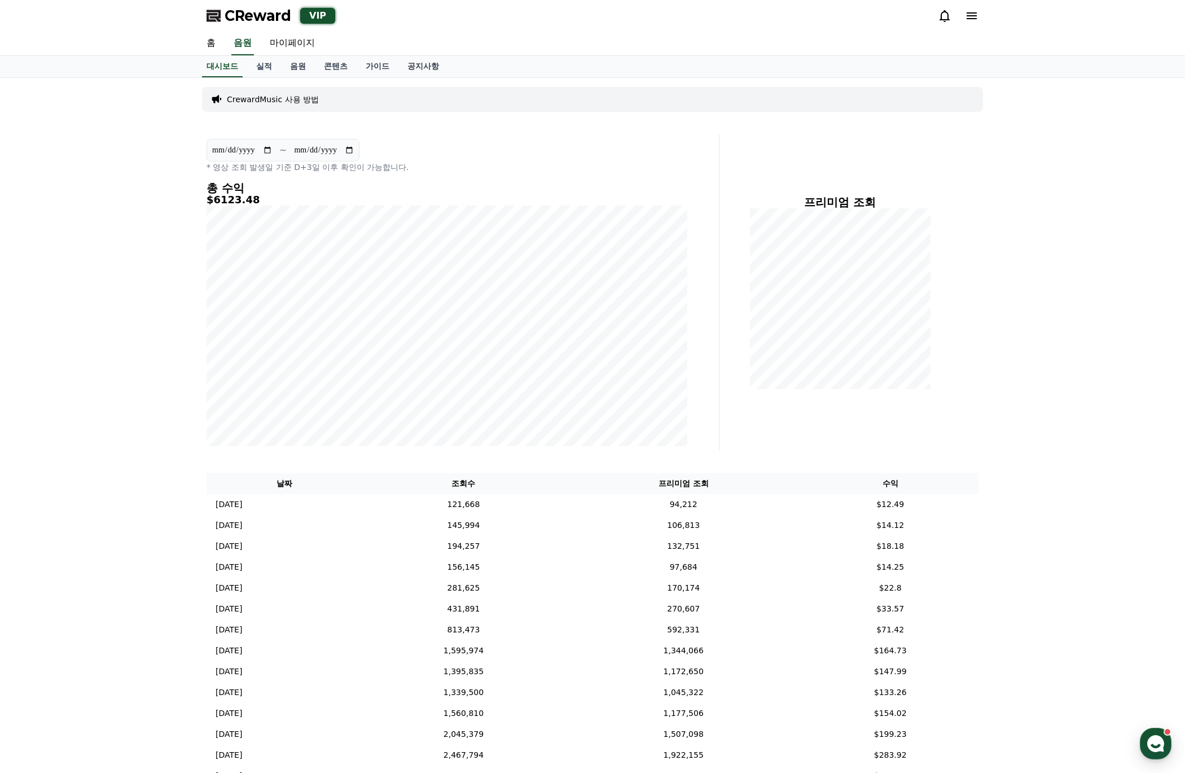
click at [957, 573] on div "**********" at bounding box center [592, 534] width 1185 height 912
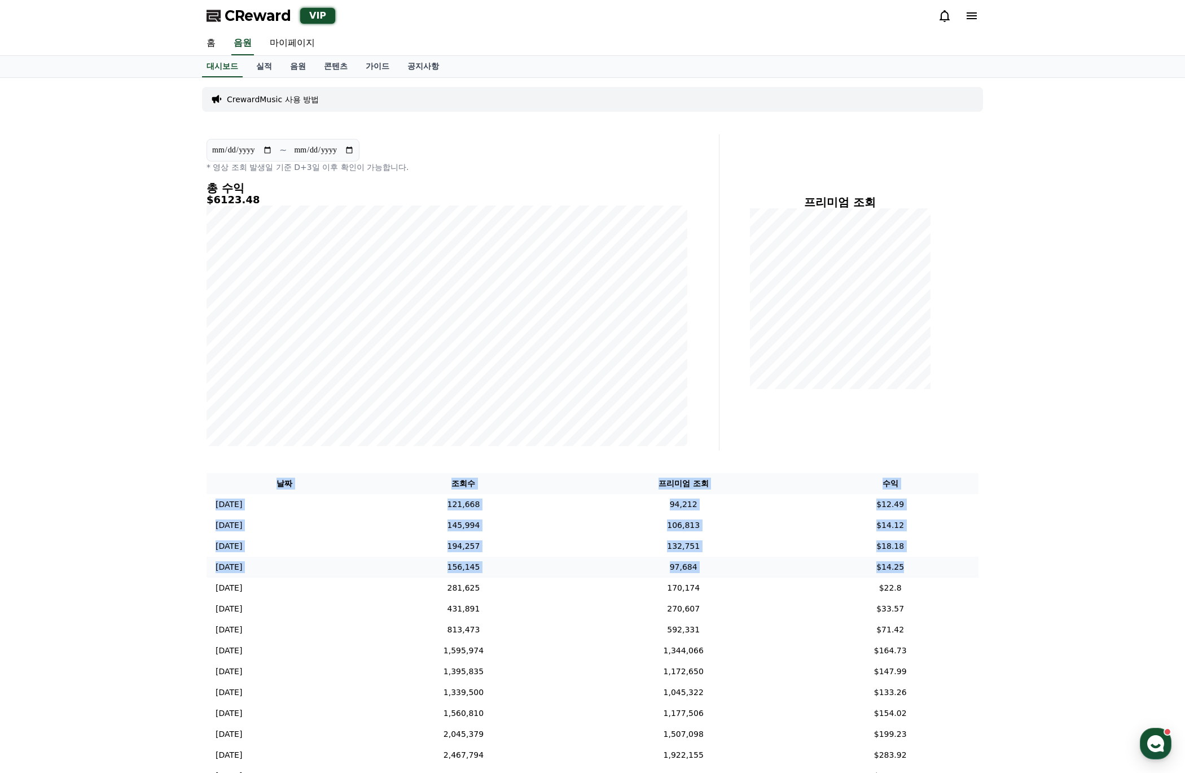
drag, startPoint x: 280, startPoint y: 484, endPoint x: 929, endPoint y: 565, distance: 653.4
click at [929, 565] on table "날짜 조회수 프리미엄 조회 수익 [DATE] 10/13 121,668 94,212 $12.49 [DATE] 10/12 145,994 106,8…" at bounding box center [593, 786] width 772 height 626
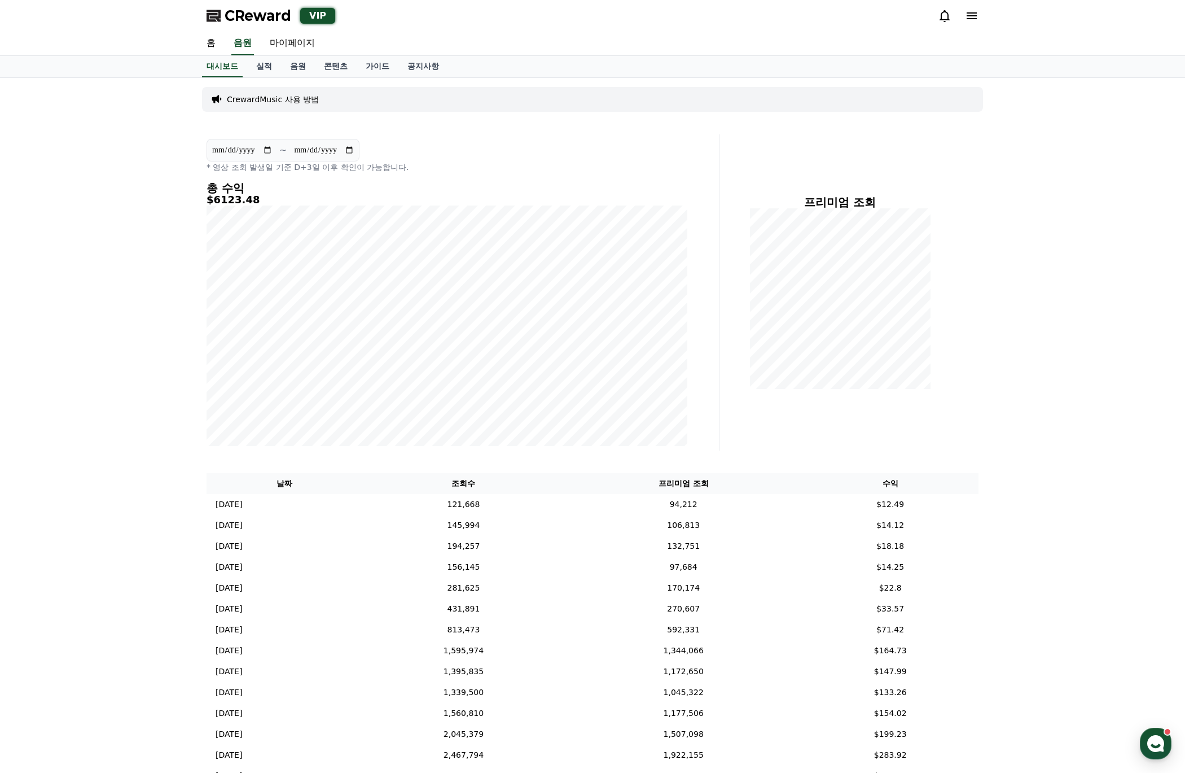
drag, startPoint x: 1028, startPoint y: 555, endPoint x: 1013, endPoint y: 555, distance: 15.2
click at [957, 554] on div "**********" at bounding box center [592, 534] width 1185 height 912
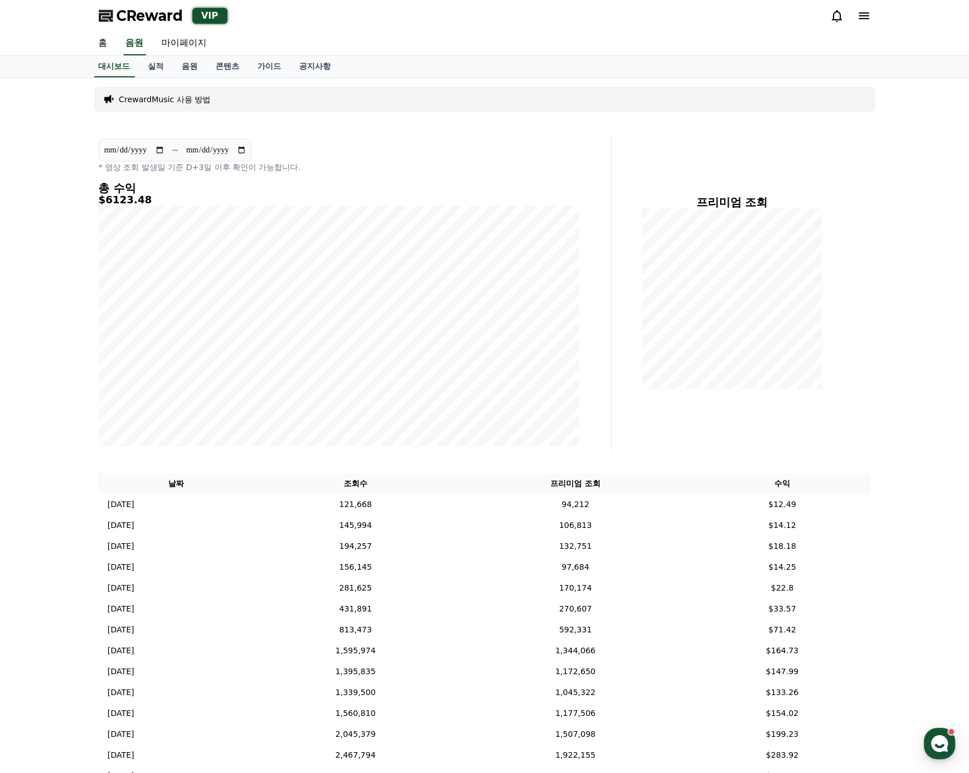
click at [533, 110] on div "CrewardMusic 사용 방법" at bounding box center [484, 99] width 781 height 25
click at [186, 67] on link "음원" at bounding box center [190, 66] width 34 height 21
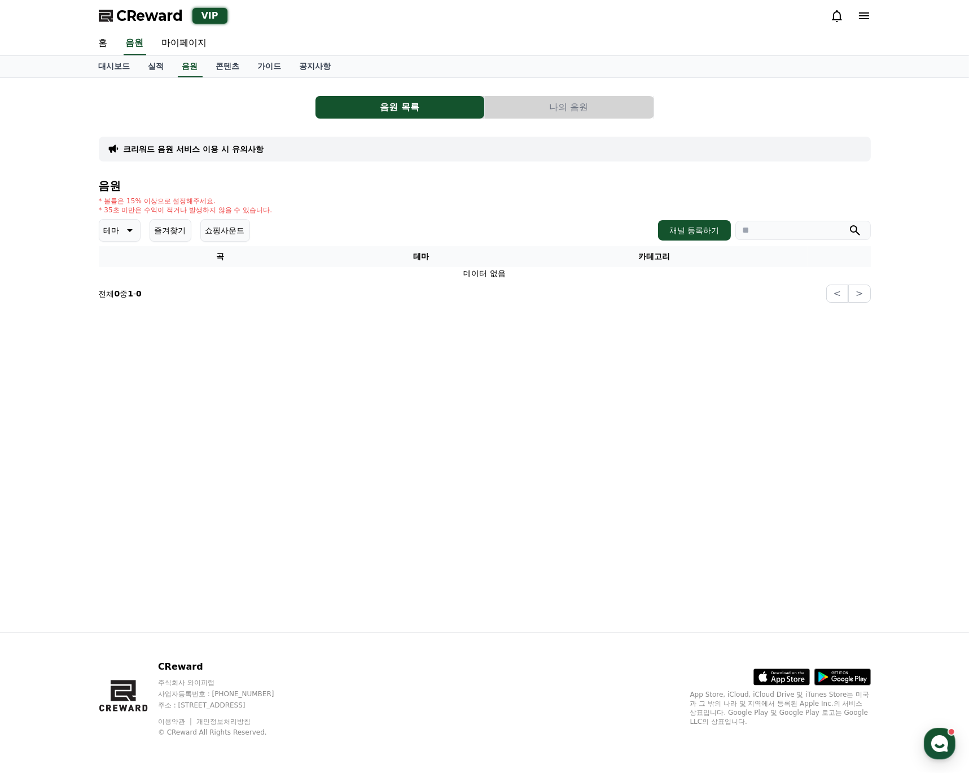
click at [530, 109] on button "나의 음원" at bounding box center [569, 107] width 169 height 23
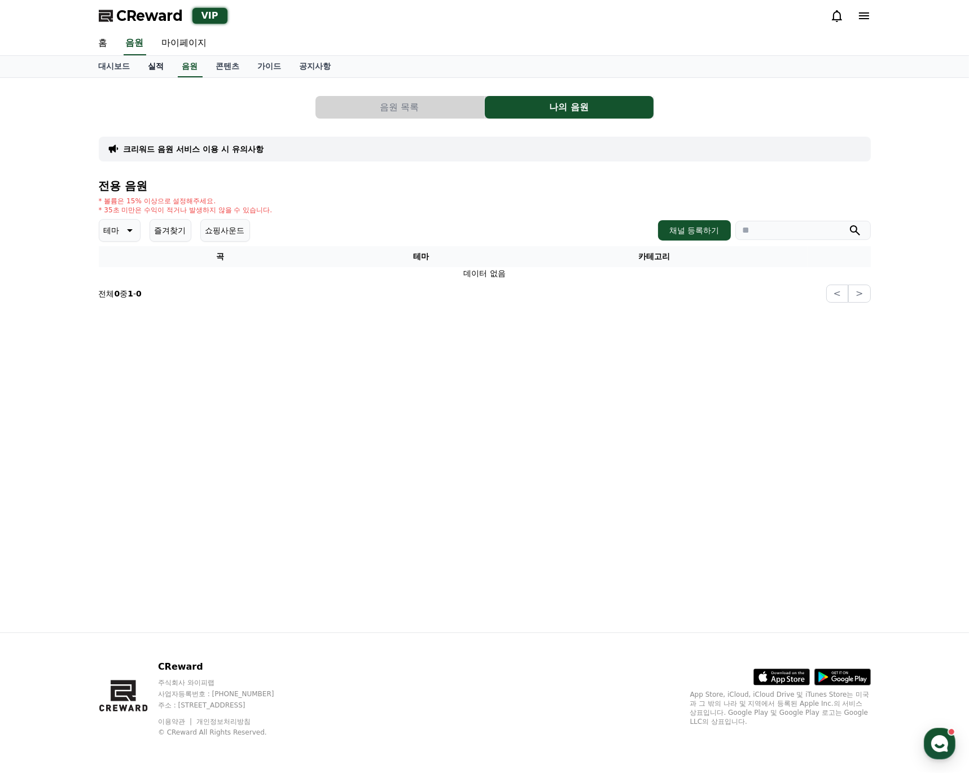
click at [164, 73] on link "실적" at bounding box center [156, 66] width 34 height 21
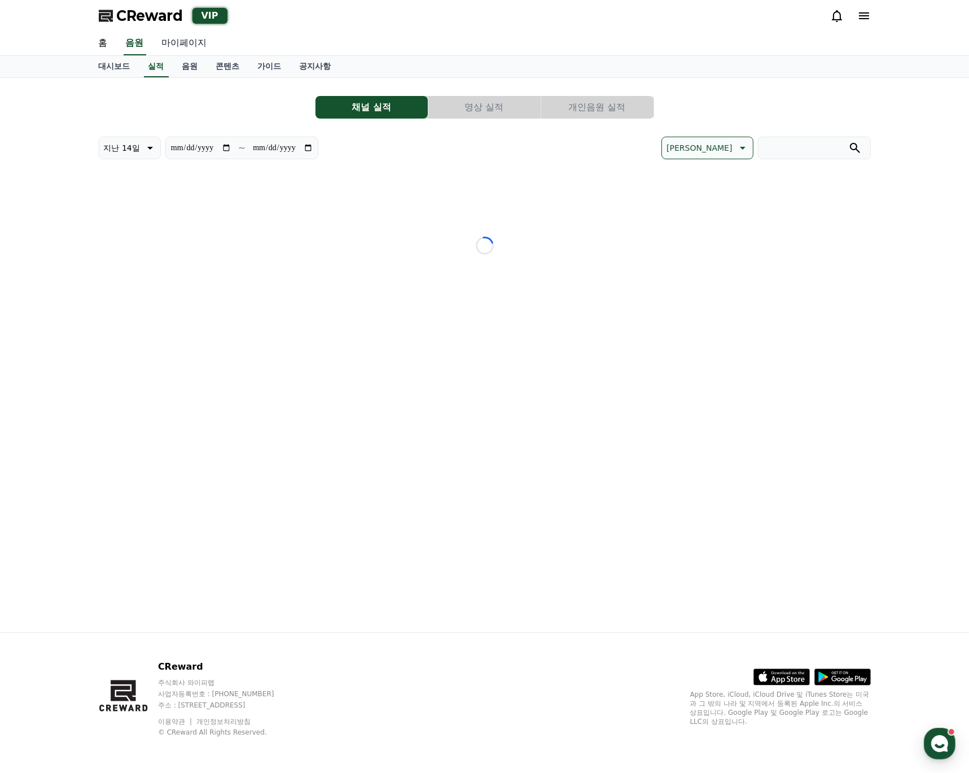
click at [183, 40] on link "마이페이지" at bounding box center [184, 44] width 63 height 24
select select "**********"
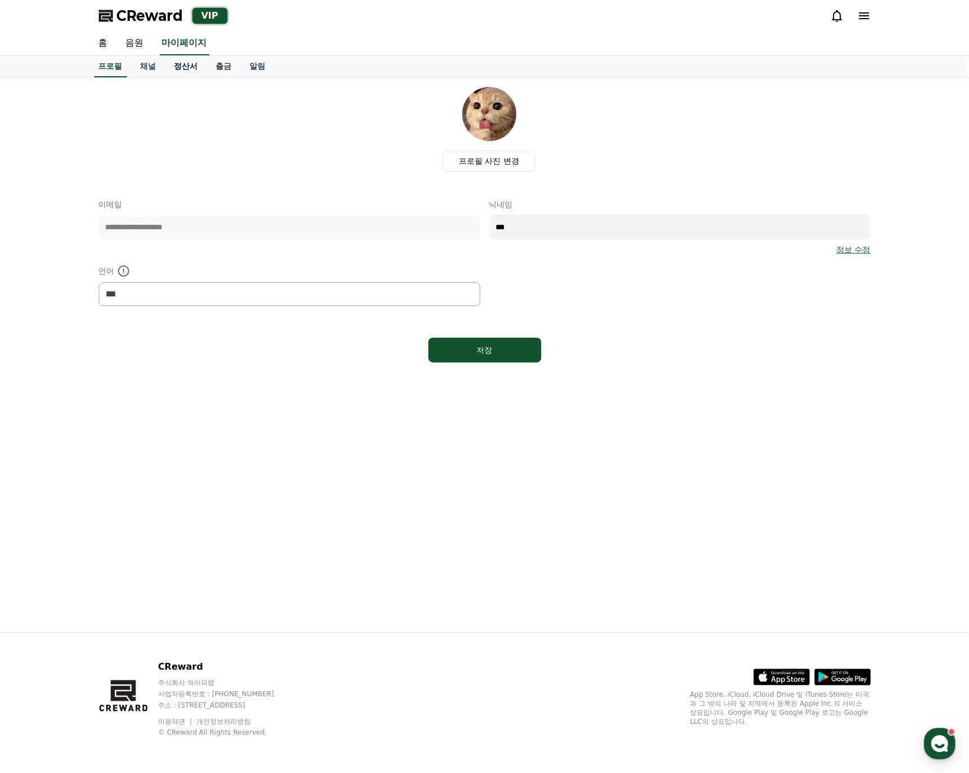
click at [181, 59] on link "정산서" at bounding box center [186, 66] width 42 height 21
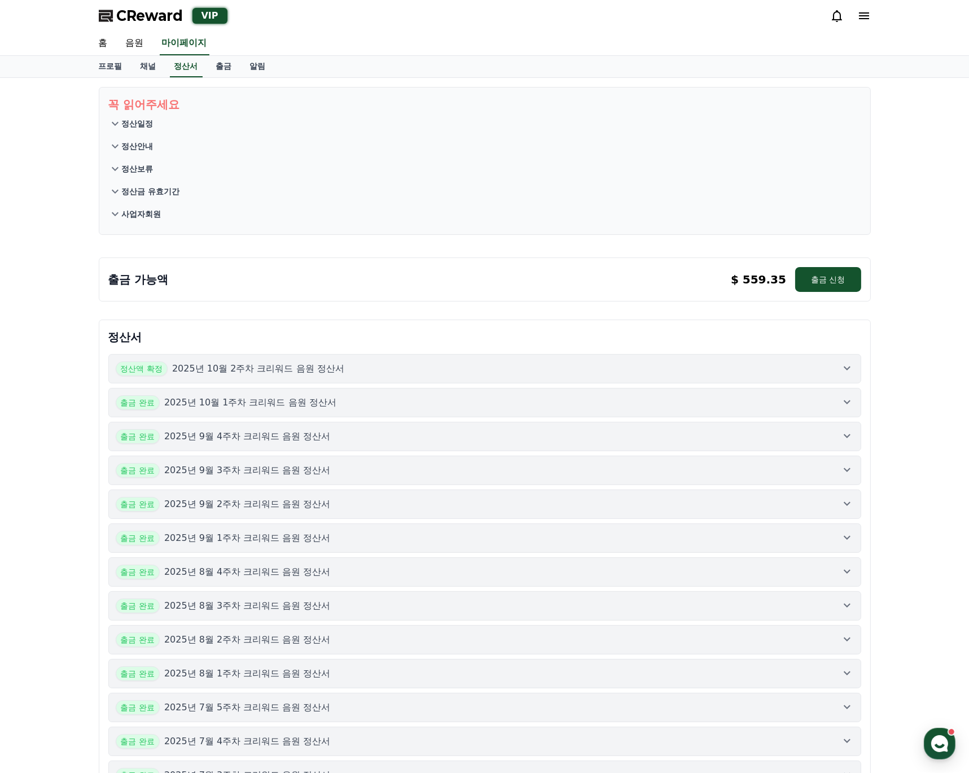
click at [850, 361] on icon at bounding box center [847, 368] width 14 height 14
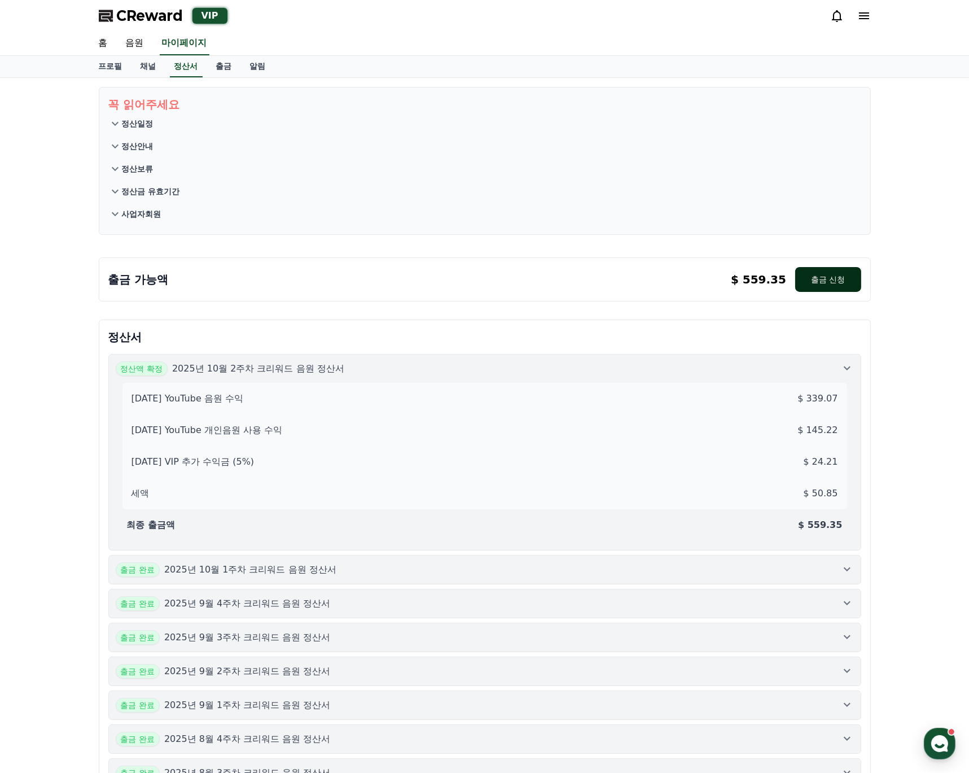
click at [833, 286] on button "출금 신청" at bounding box center [827, 279] width 65 height 25
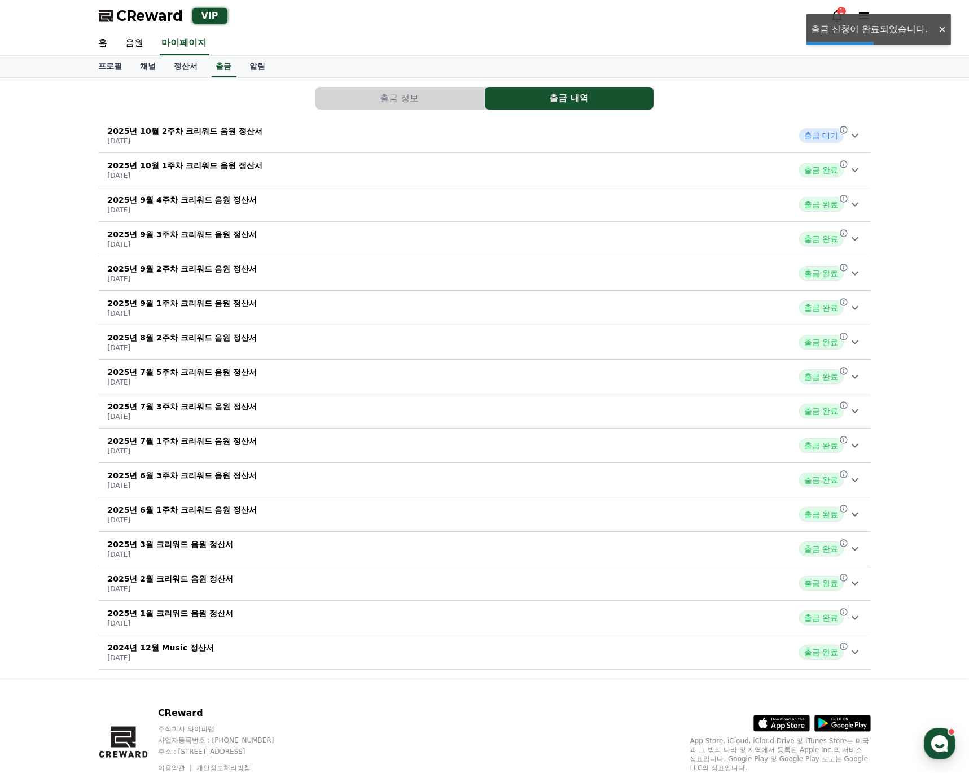
click at [787, 141] on div "2025년 10월 2주차 크리워드 음원 정산서 2025-10-15 출금 대기" at bounding box center [485, 135] width 772 height 29
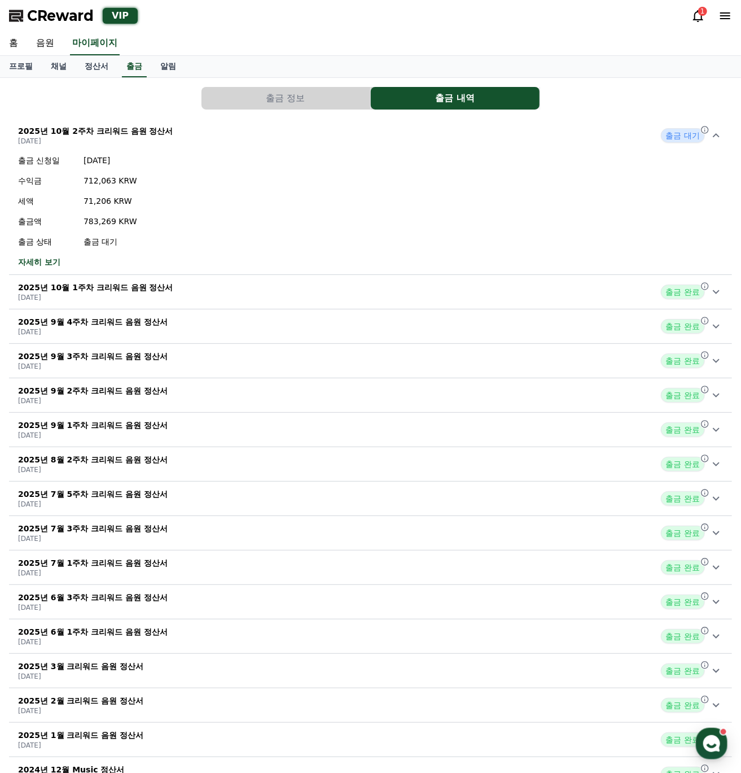
click at [541, 214] on div "출금 신청일 2025-10-15 수익금 712,063 KRW 세액 71,206 KRW 출금액 783,269 KRW 출금 상태 출금 대기 자세히…" at bounding box center [370, 211] width 723 height 122
